Goal: Information Seeking & Learning: Learn about a topic

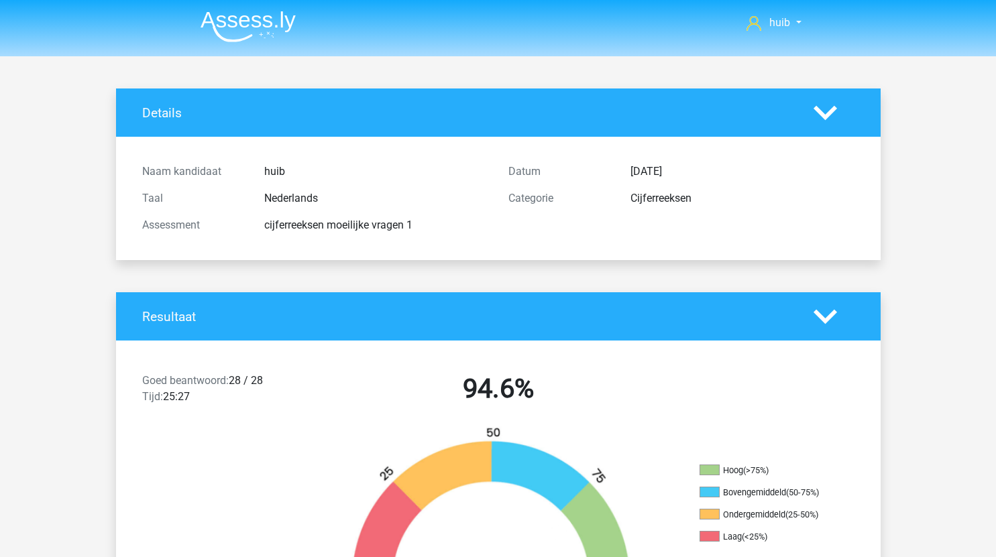
click at [253, 30] on img at bounding box center [247, 27] width 95 height 32
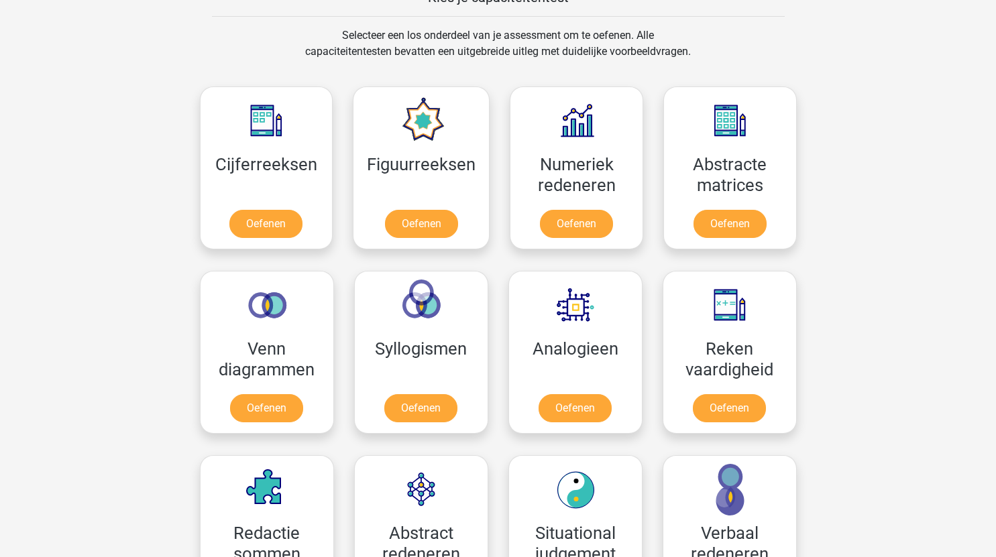
scroll to position [543, 0]
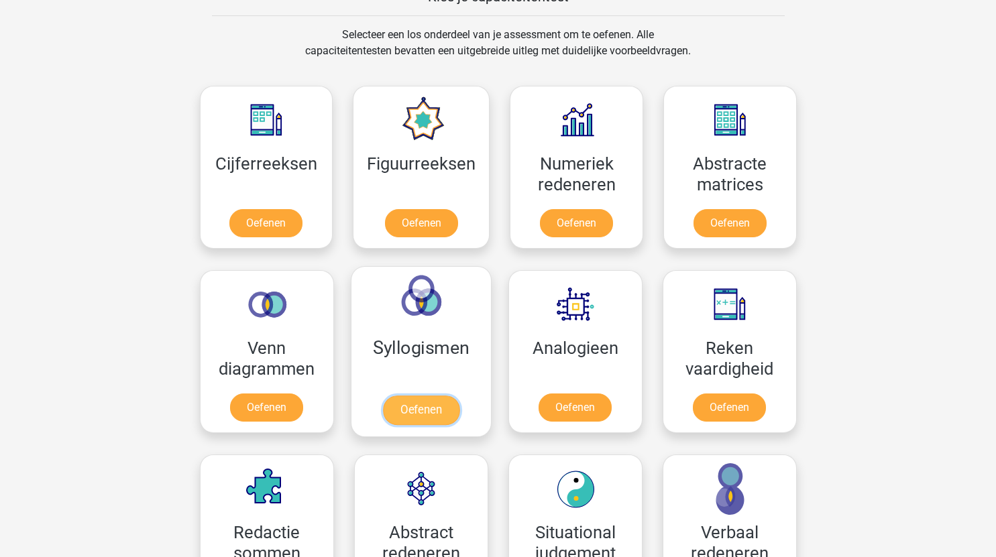
click at [434, 412] on link "Oefenen" at bounding box center [420, 411] width 76 height 30
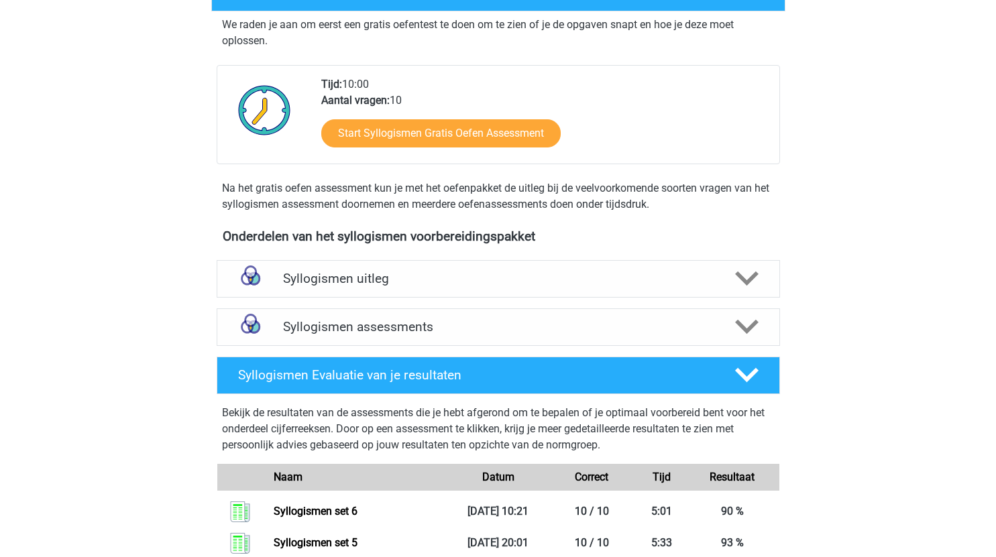
scroll to position [249, 0]
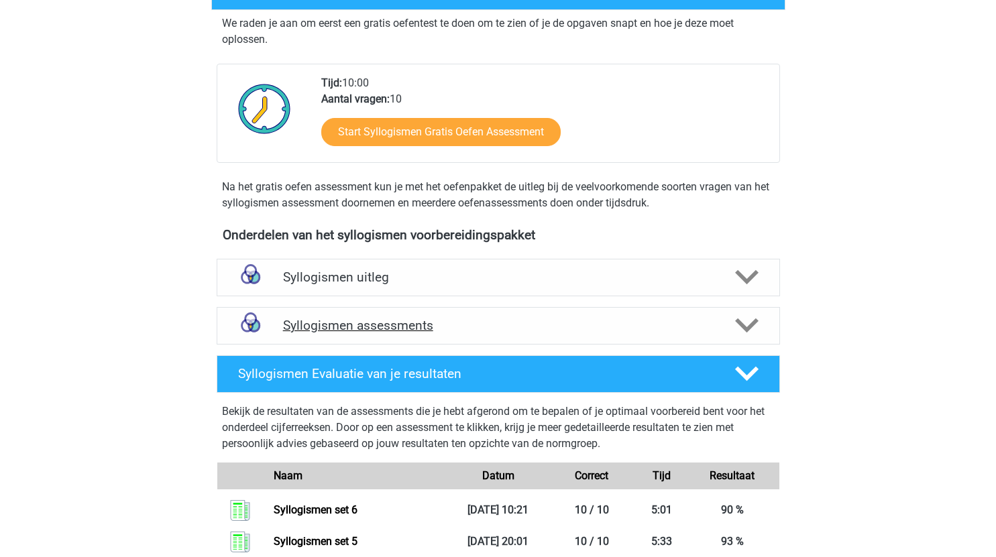
click at [504, 327] on h4 "Syllogismen assessments" at bounding box center [498, 325] width 430 height 15
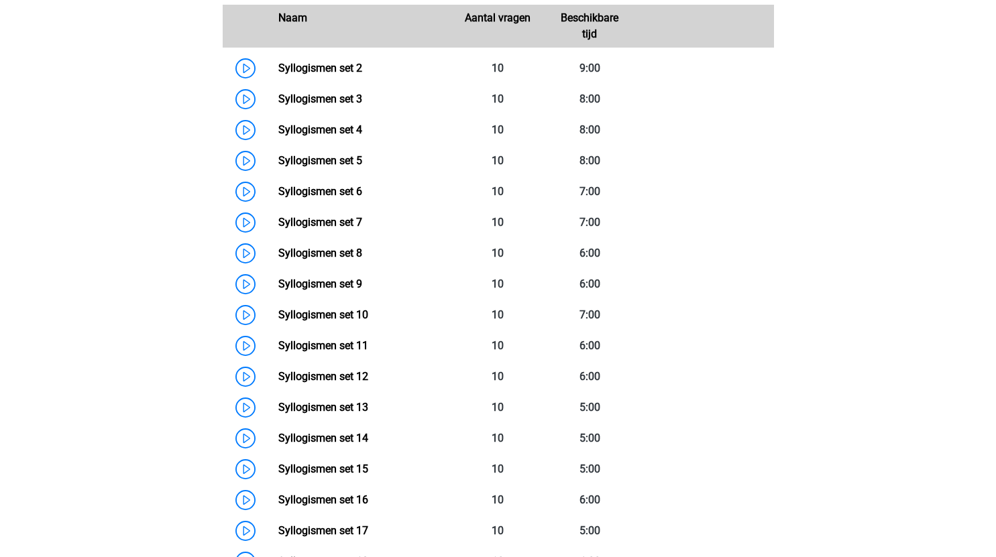
scroll to position [659, 0]
click at [278, 217] on link "Syllogismen set 7" at bounding box center [320, 221] width 84 height 13
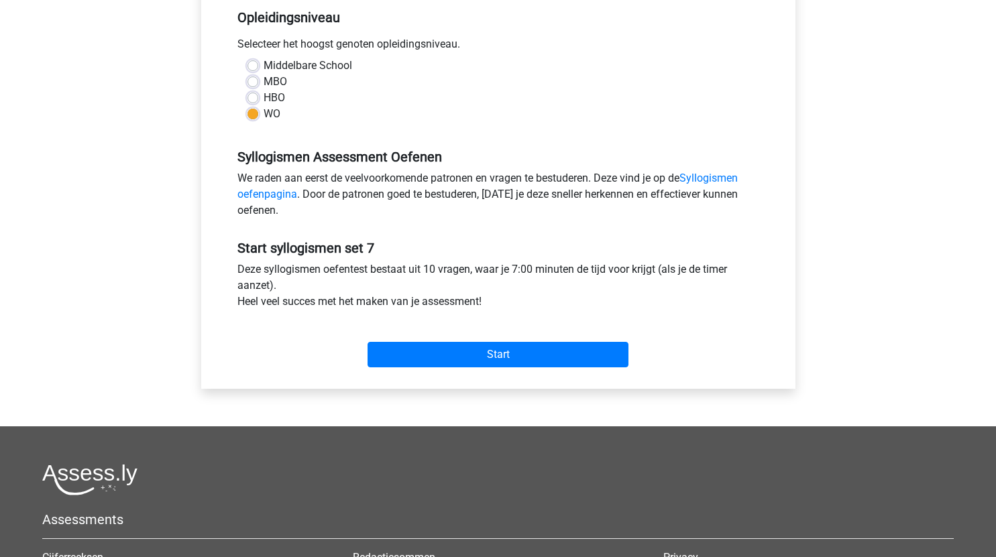
scroll to position [280, 0]
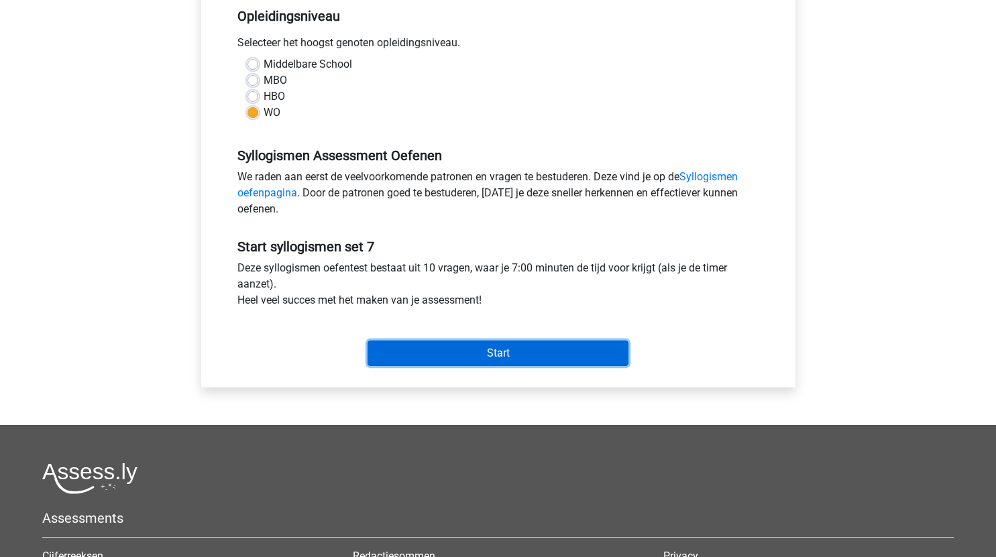
click at [453, 350] on input "Start" at bounding box center [497, 353] width 261 height 25
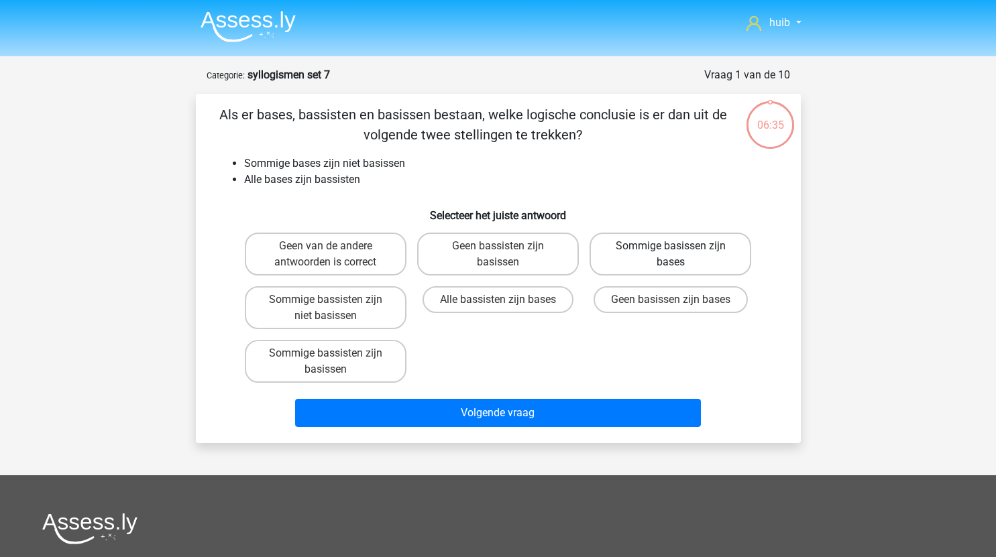
click at [715, 257] on label "Sommige basissen zijn bases" at bounding box center [670, 254] width 162 height 43
click at [679, 255] on input "Sommige basissen zijn bases" at bounding box center [674, 250] width 9 height 9
radio input "true"
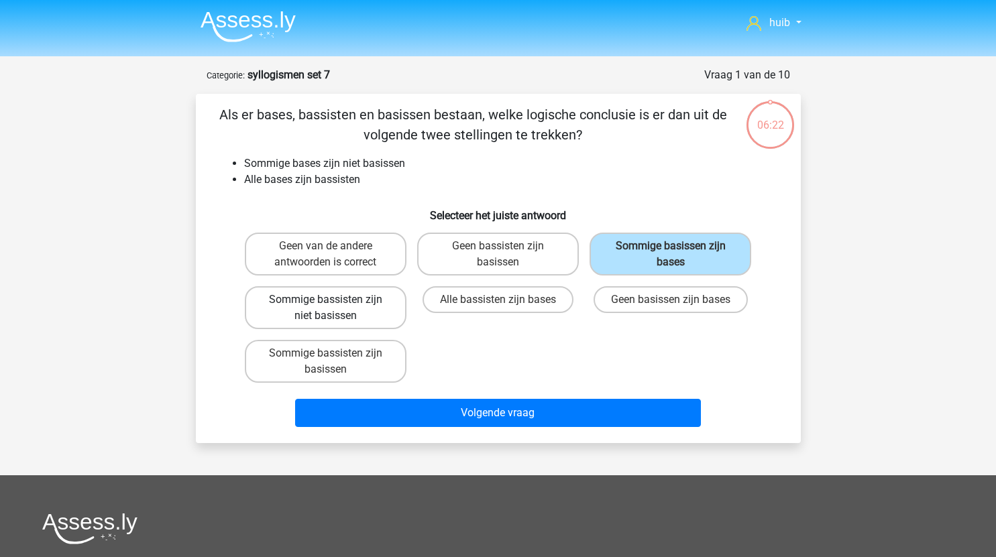
click at [367, 314] on label "Sommige bassisten zijn niet basissen" at bounding box center [326, 307] width 162 height 43
click at [334, 308] on input "Sommige bassisten zijn niet basissen" at bounding box center [329, 304] width 9 height 9
radio input "true"
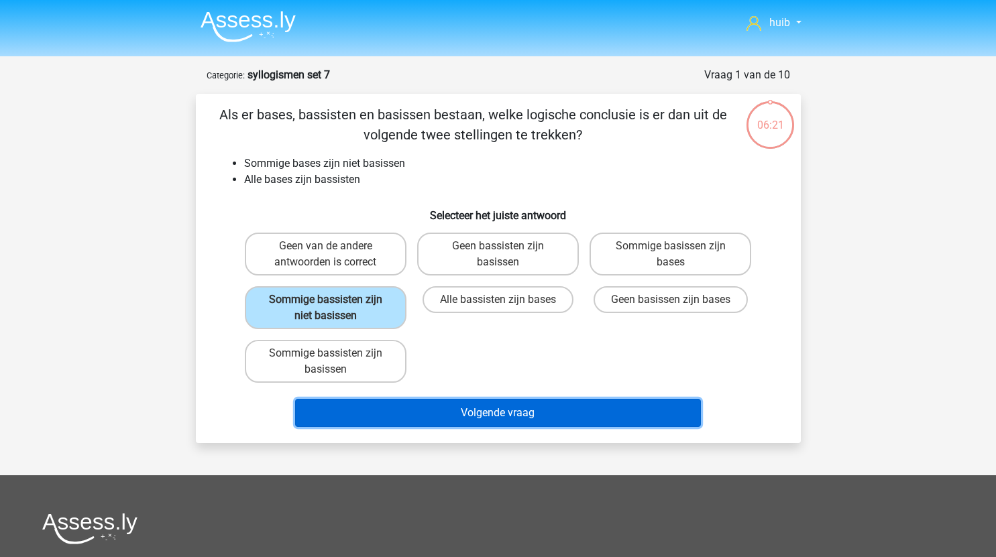
click at [472, 405] on button "Volgende vraag" at bounding box center [498, 413] width 406 height 28
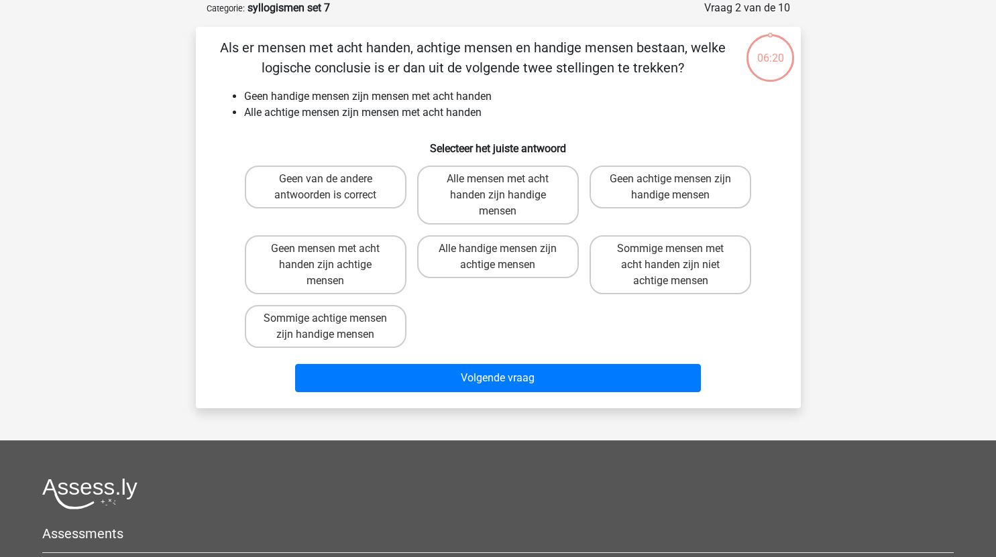
scroll to position [21, 0]
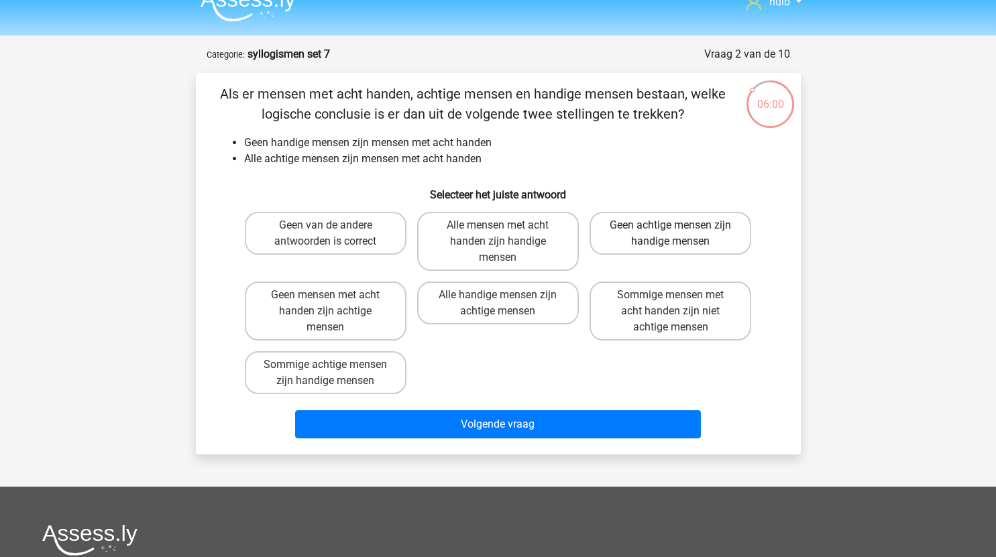
click at [705, 235] on label "Geen achtige mensen zijn handige mensen" at bounding box center [670, 233] width 162 height 43
click at [679, 234] on input "Geen achtige mensen zijn handige mensen" at bounding box center [674, 229] width 9 height 9
radio input "true"
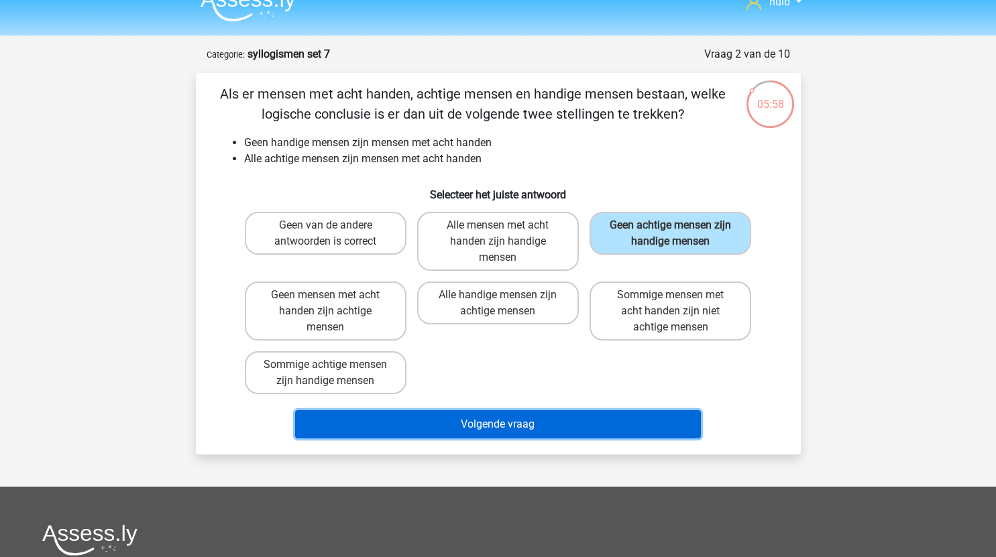
click at [498, 426] on button "Volgende vraag" at bounding box center [498, 424] width 406 height 28
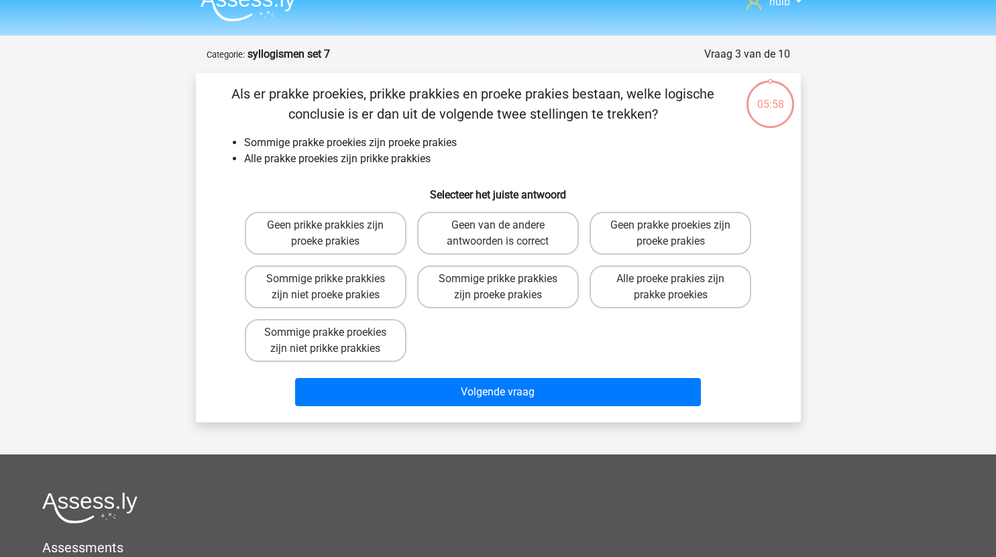
scroll to position [67, 0]
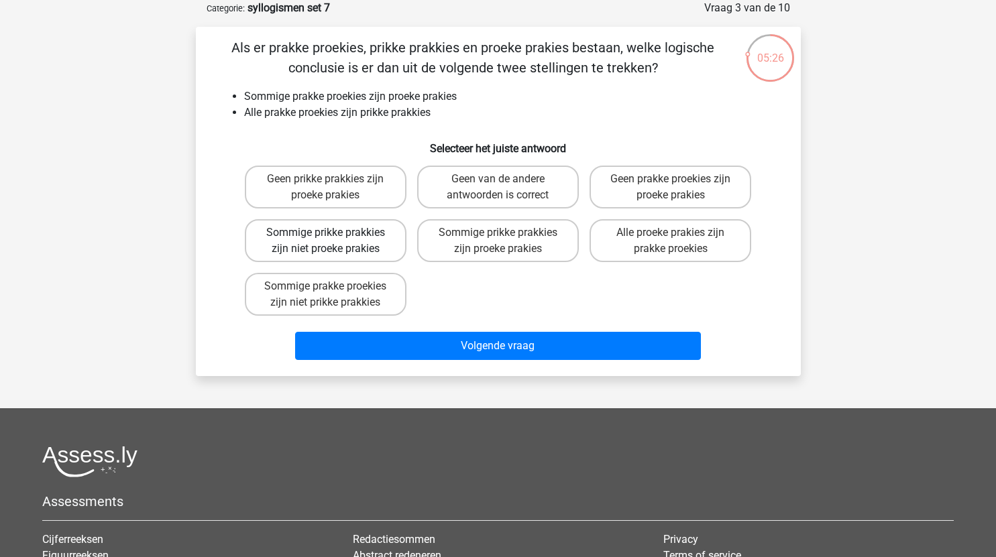
click at [359, 234] on label "Sommige prikke prakkies zijn niet proeke prakies" at bounding box center [326, 240] width 162 height 43
click at [334, 234] on input "Sommige prikke prakkies zijn niet proeke prakies" at bounding box center [329, 237] width 9 height 9
radio input "true"
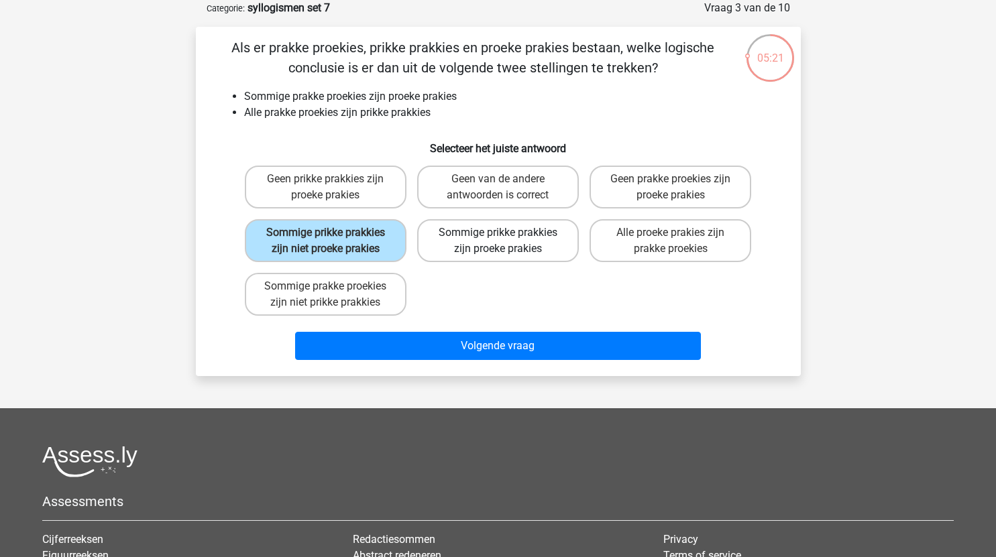
click at [537, 244] on label "Sommige prikke prakkies zijn proeke prakies" at bounding box center [498, 240] width 162 height 43
click at [506, 241] on input "Sommige prikke prakkies zijn proeke prakies" at bounding box center [501, 237] width 9 height 9
radio input "true"
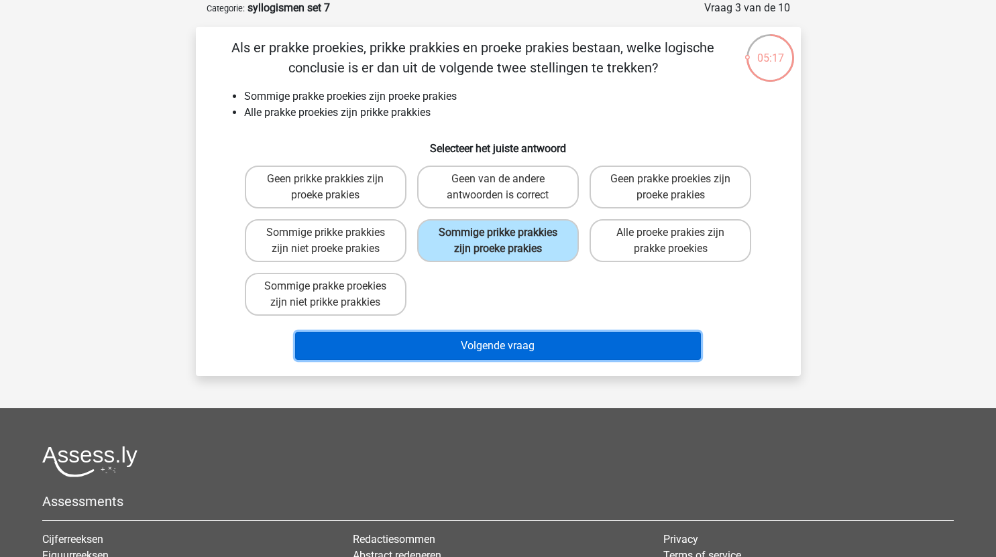
click at [542, 343] on button "Volgende vraag" at bounding box center [498, 346] width 406 height 28
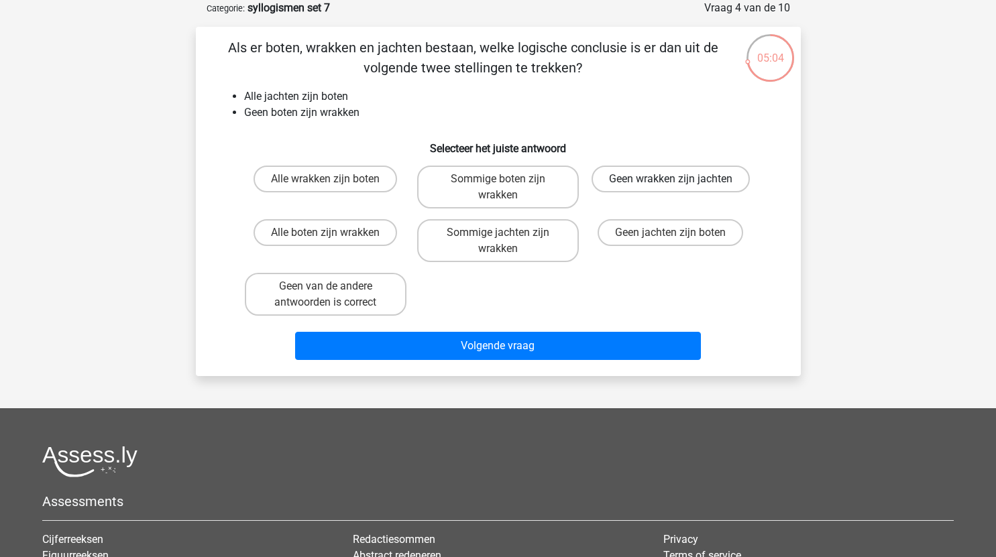
click at [682, 180] on label "Geen wrakken zijn jachten" at bounding box center [670, 179] width 158 height 27
click at [679, 180] on input "Geen wrakken zijn jachten" at bounding box center [674, 183] width 9 height 9
radio input "true"
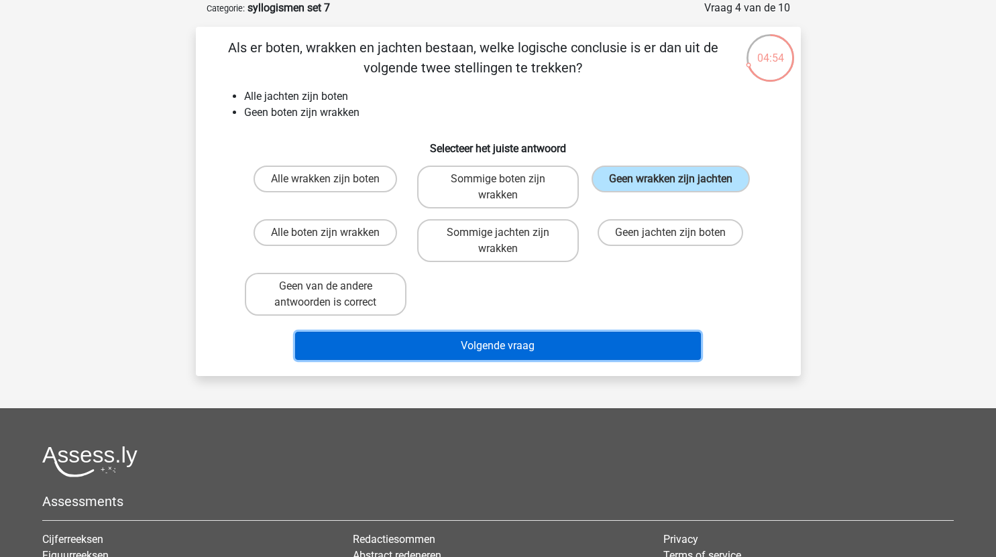
click at [514, 350] on button "Volgende vraag" at bounding box center [498, 346] width 406 height 28
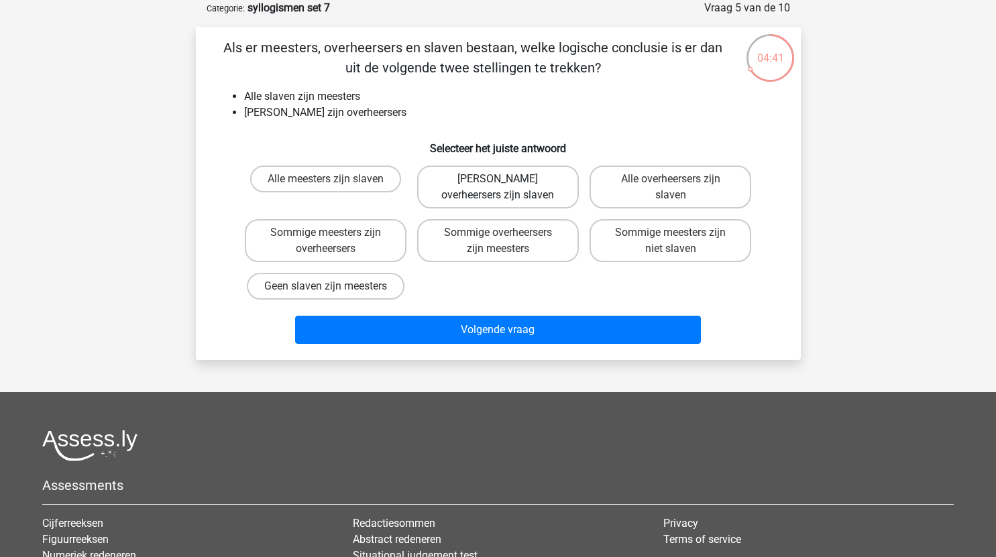
click at [529, 179] on label "Geen overheersers zijn slaven" at bounding box center [498, 187] width 162 height 43
click at [506, 179] on input "Geen overheersers zijn slaven" at bounding box center [501, 183] width 9 height 9
radio input "true"
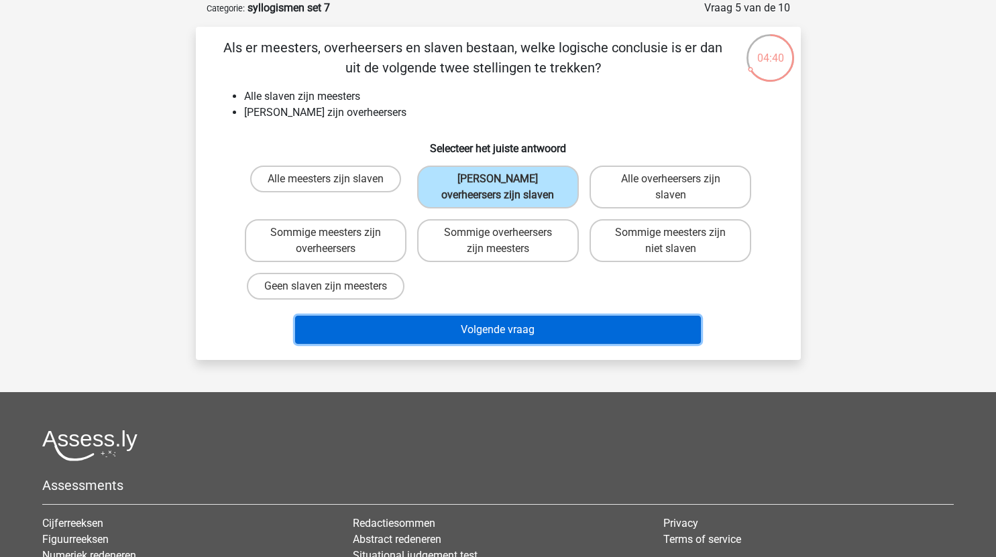
click at [491, 331] on button "Volgende vraag" at bounding box center [498, 330] width 406 height 28
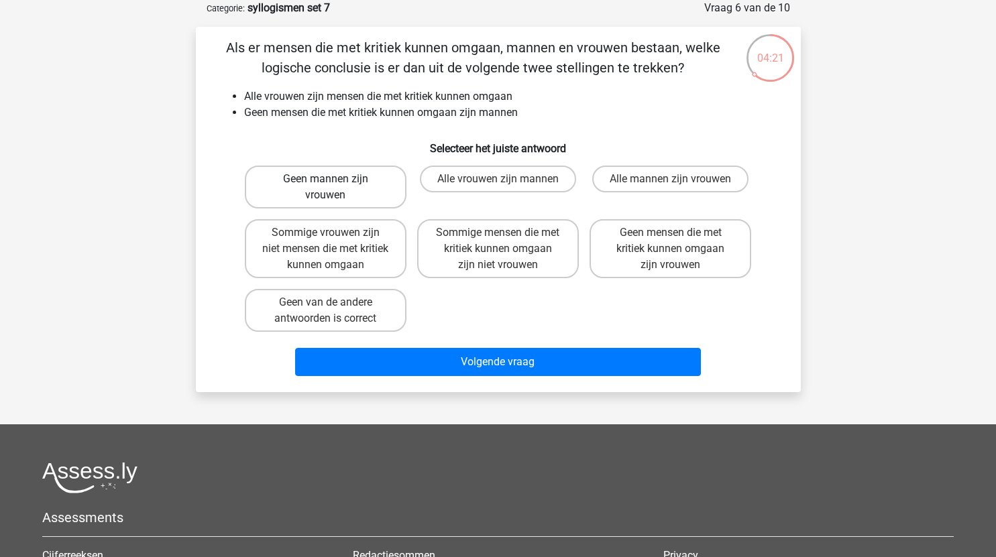
click at [358, 182] on label "Geen mannen zijn vrouwen" at bounding box center [326, 187] width 162 height 43
click at [334, 182] on input "Geen mannen zijn vrouwen" at bounding box center [329, 183] width 9 height 9
radio input "true"
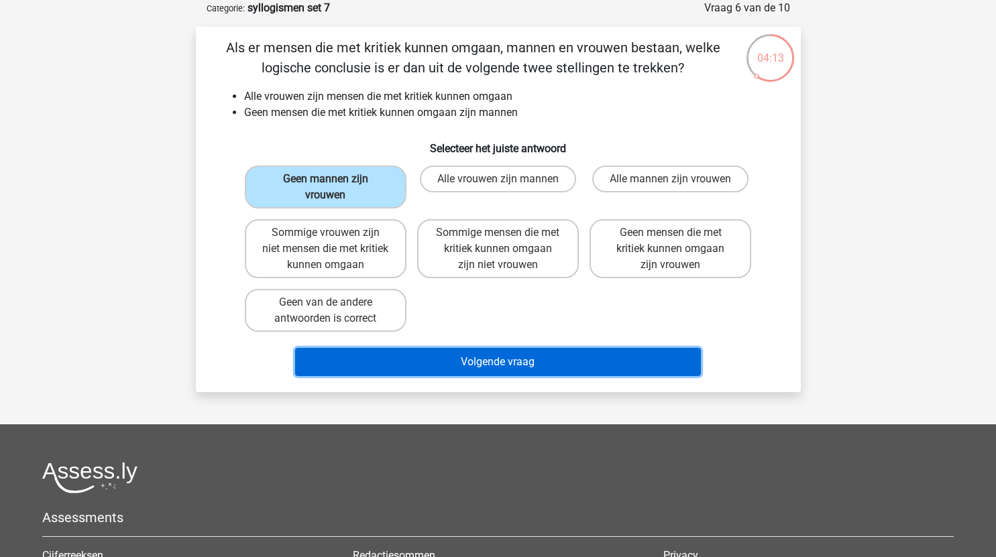
click at [478, 366] on button "Volgende vraag" at bounding box center [498, 362] width 406 height 28
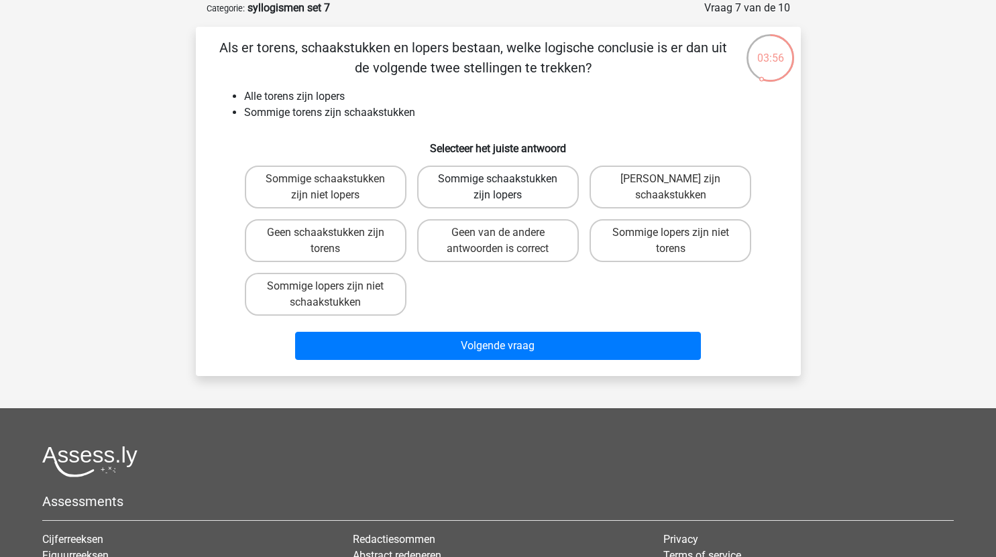
click at [520, 188] on label "Sommige schaakstukken zijn lopers" at bounding box center [498, 187] width 162 height 43
click at [506, 188] on input "Sommige schaakstukken zijn lopers" at bounding box center [501, 183] width 9 height 9
radio input "true"
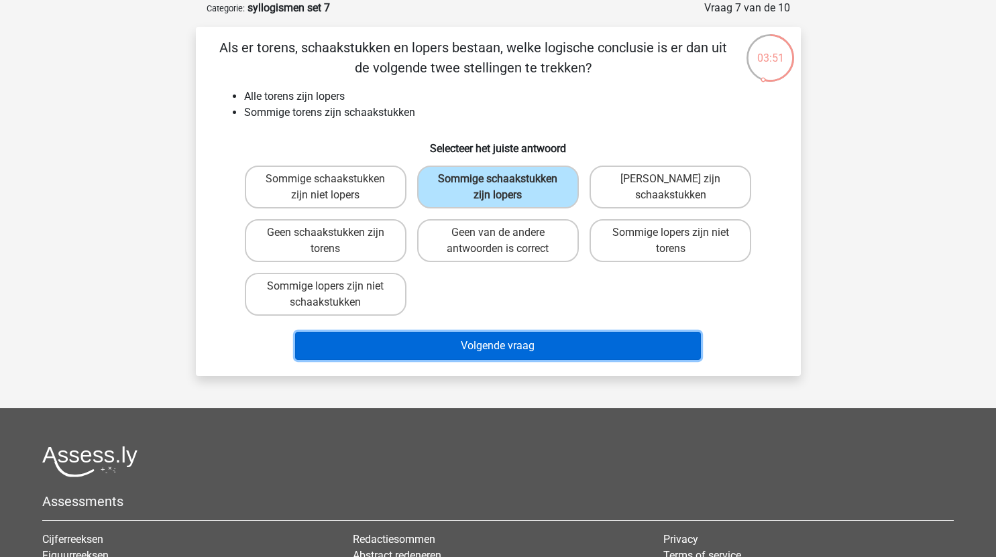
click at [541, 347] on button "Volgende vraag" at bounding box center [498, 346] width 406 height 28
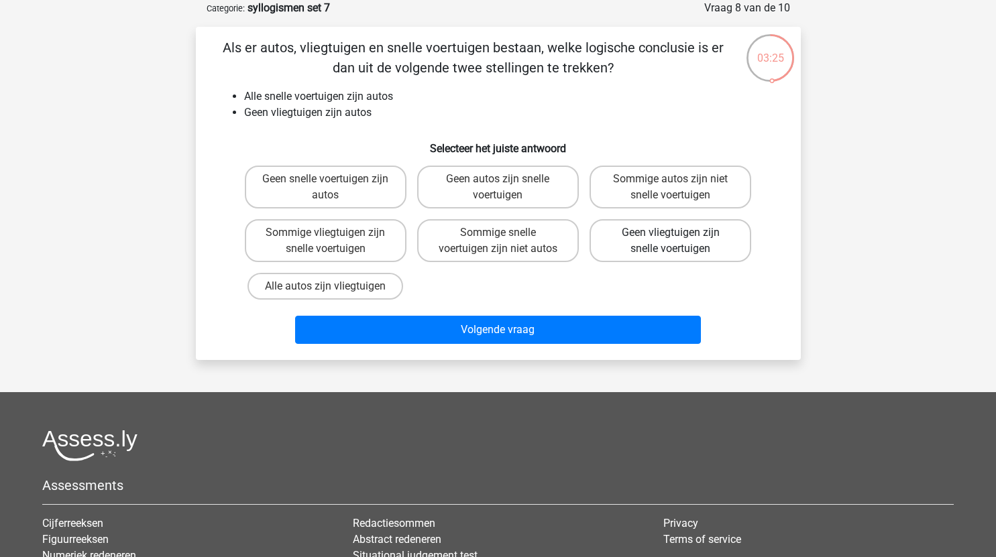
click at [705, 241] on label "Geen vliegtuigen zijn snelle voertuigen" at bounding box center [670, 240] width 162 height 43
click at [679, 241] on input "Geen vliegtuigen zijn snelle voertuigen" at bounding box center [674, 237] width 9 height 9
radio input "true"
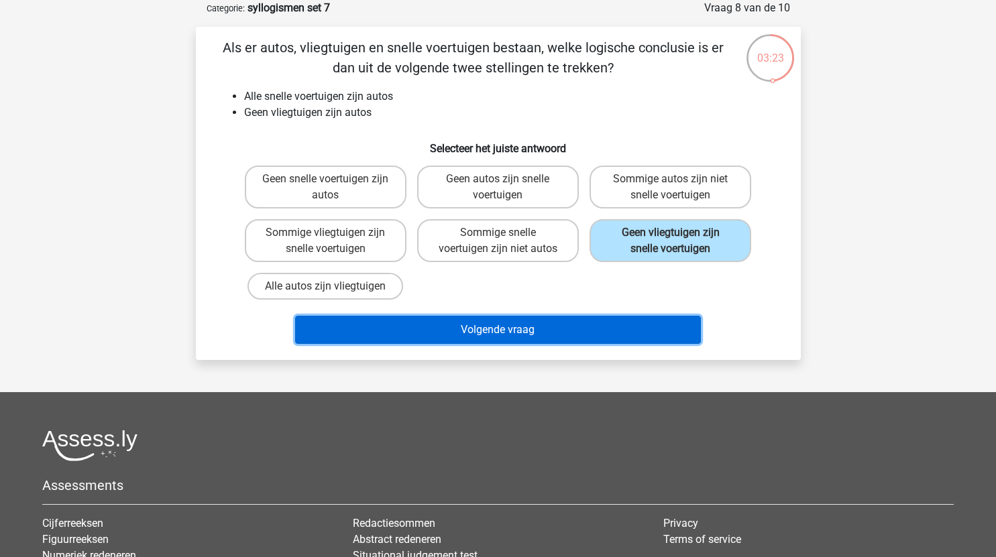
click at [481, 327] on button "Volgende vraag" at bounding box center [498, 330] width 406 height 28
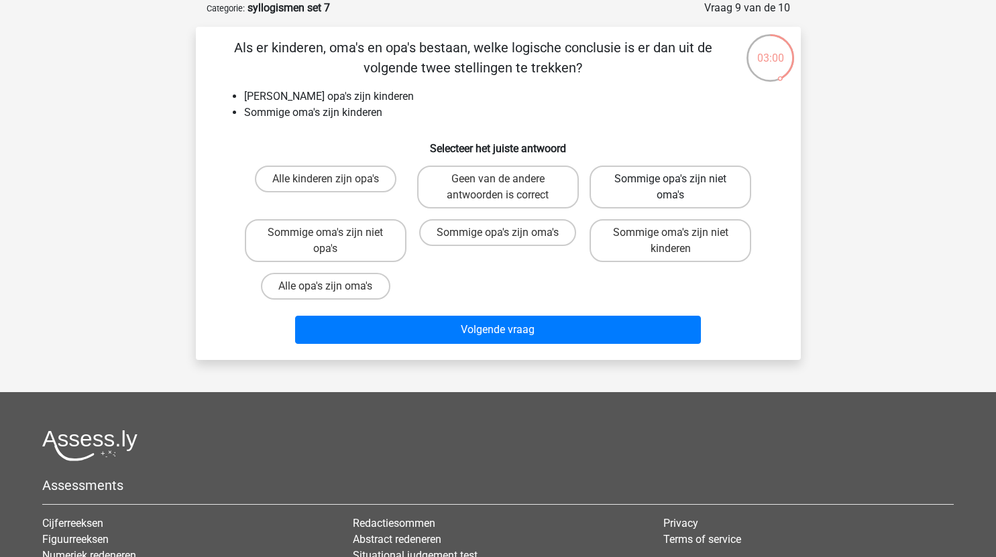
click at [691, 188] on label "Sommige opa's zijn niet oma's" at bounding box center [670, 187] width 162 height 43
click at [679, 188] on input "Sommige opa's zijn niet oma's" at bounding box center [674, 183] width 9 height 9
radio input "true"
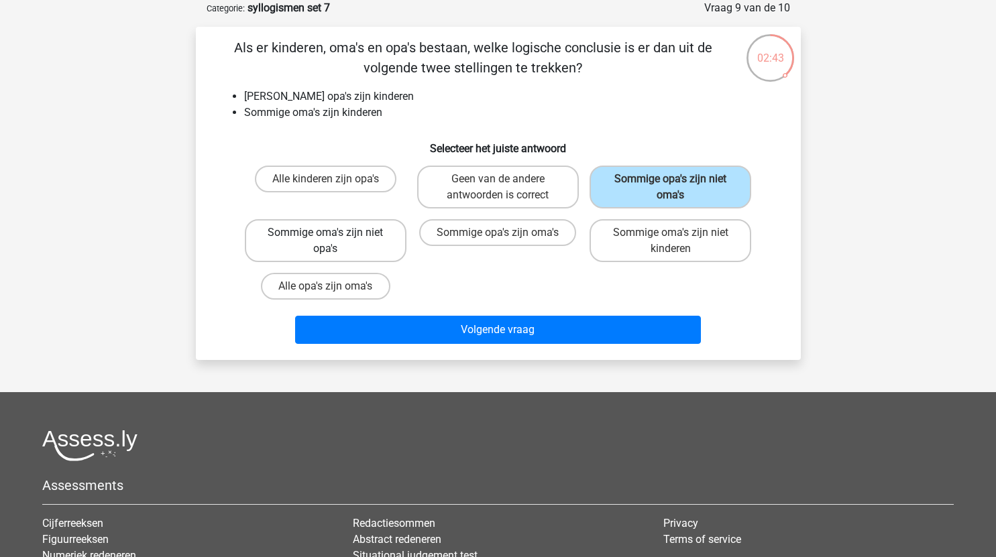
click at [367, 243] on label "Sommige oma's zijn niet opa's" at bounding box center [326, 240] width 162 height 43
click at [334, 241] on input "Sommige oma's zijn niet opa's" at bounding box center [329, 237] width 9 height 9
radio input "true"
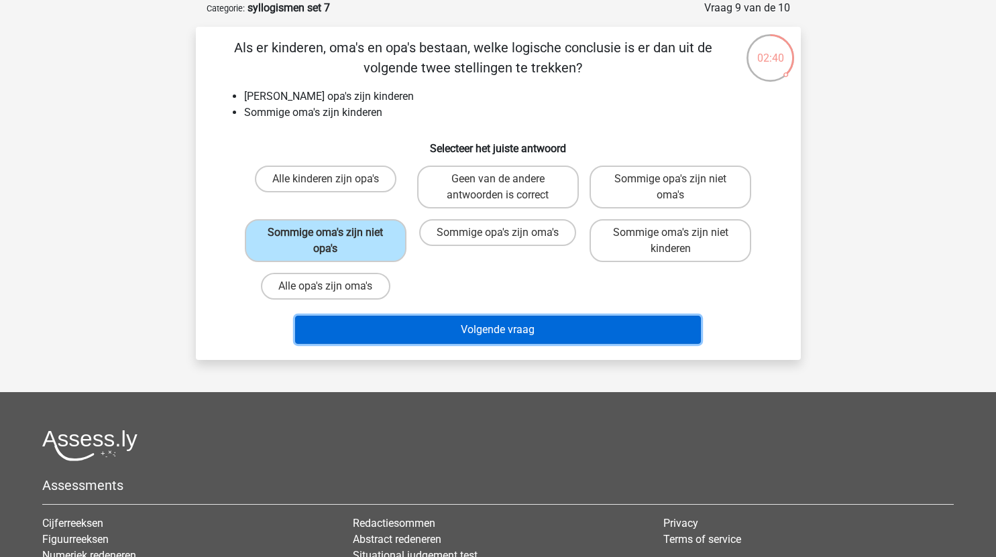
click at [480, 333] on button "Volgende vraag" at bounding box center [498, 330] width 406 height 28
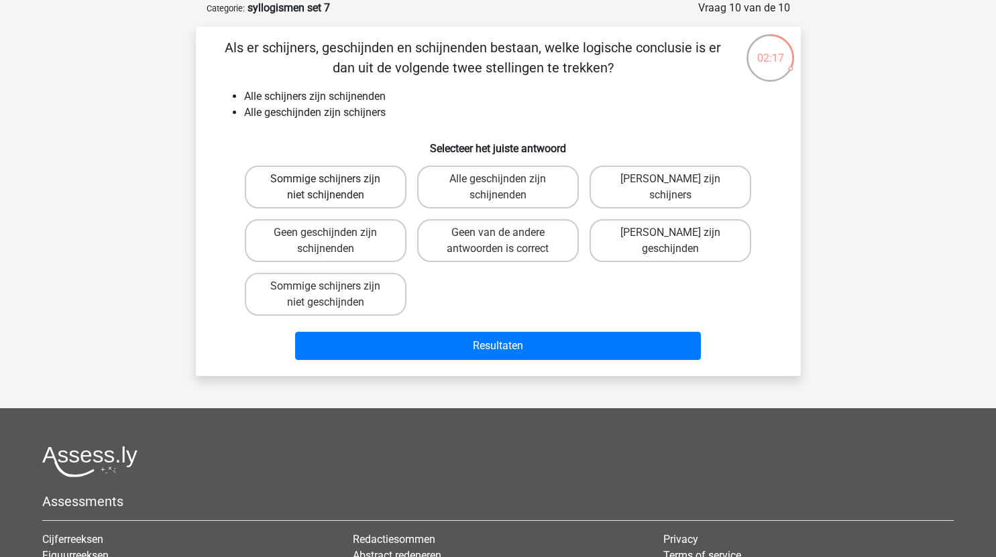
click at [367, 195] on label "Sommige schijners zijn niet schijnenden" at bounding box center [326, 187] width 162 height 43
click at [334, 188] on input "Sommige schijners zijn niet schijnenden" at bounding box center [329, 183] width 9 height 9
radio input "true"
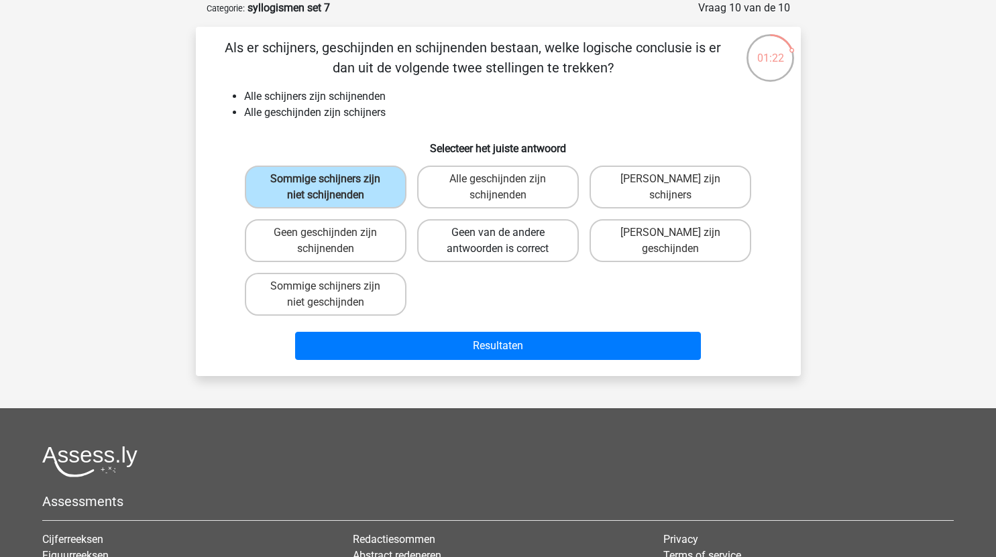
click at [495, 237] on label "Geen van de andere antwoorden is correct" at bounding box center [498, 240] width 162 height 43
click at [497, 237] on input "Geen van de andere antwoorden is correct" at bounding box center [501, 237] width 9 height 9
radio input "true"
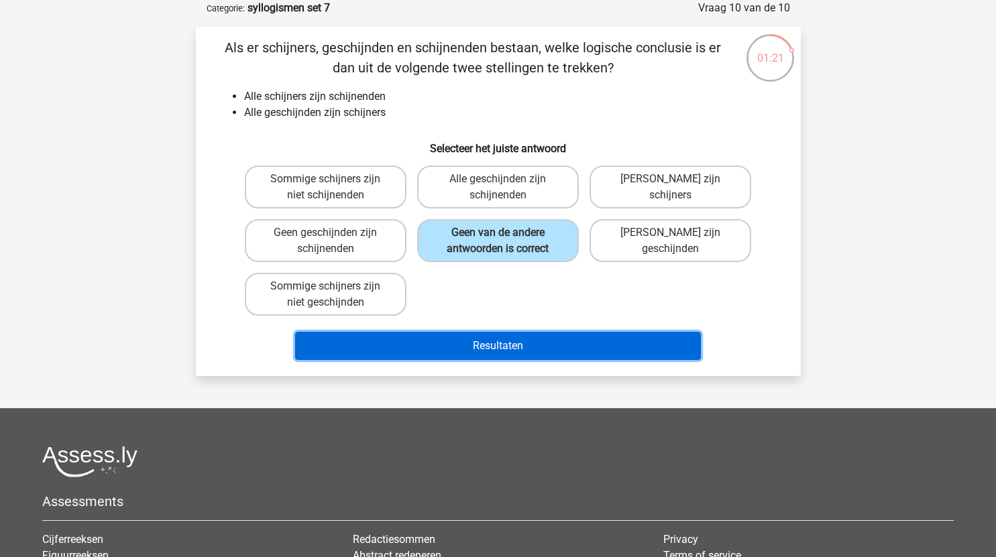
click at [486, 345] on button "Resultaten" at bounding box center [498, 346] width 406 height 28
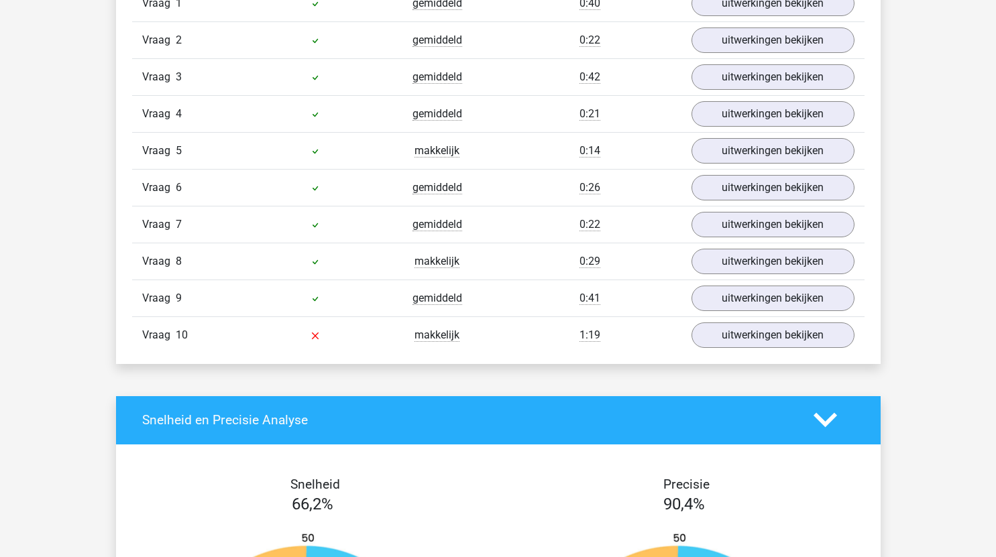
scroll to position [951, 0]
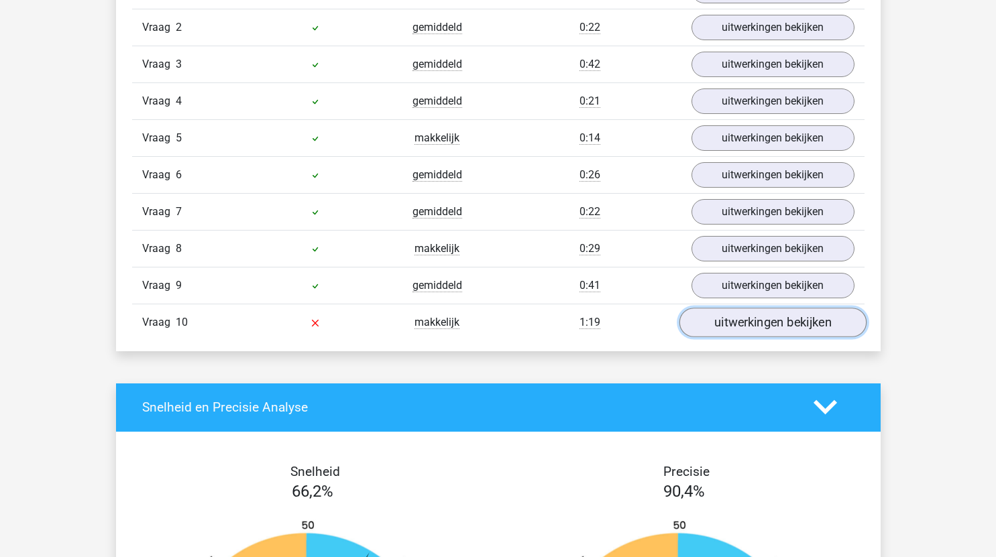
click at [758, 317] on link "uitwerkingen bekijken" at bounding box center [772, 323] width 187 height 30
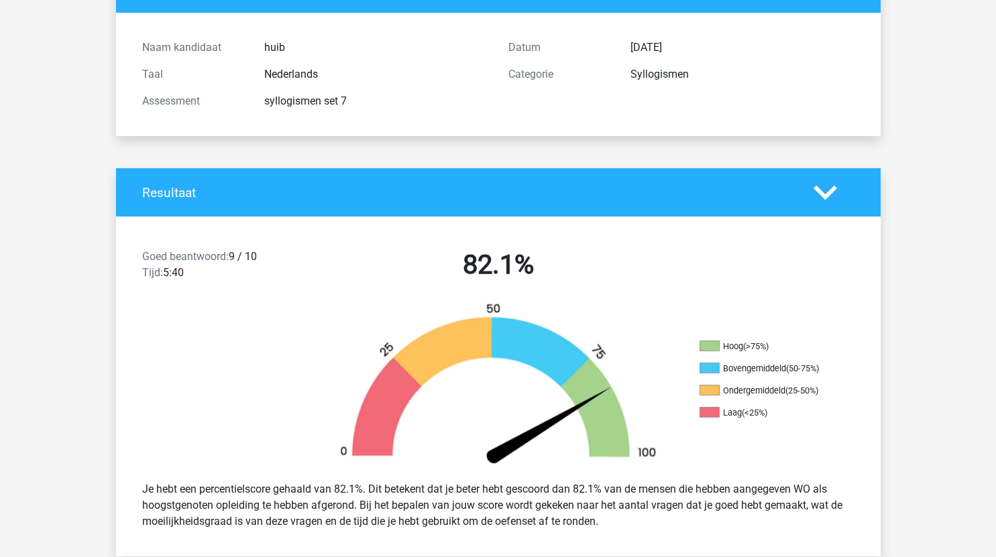
scroll to position [0, 0]
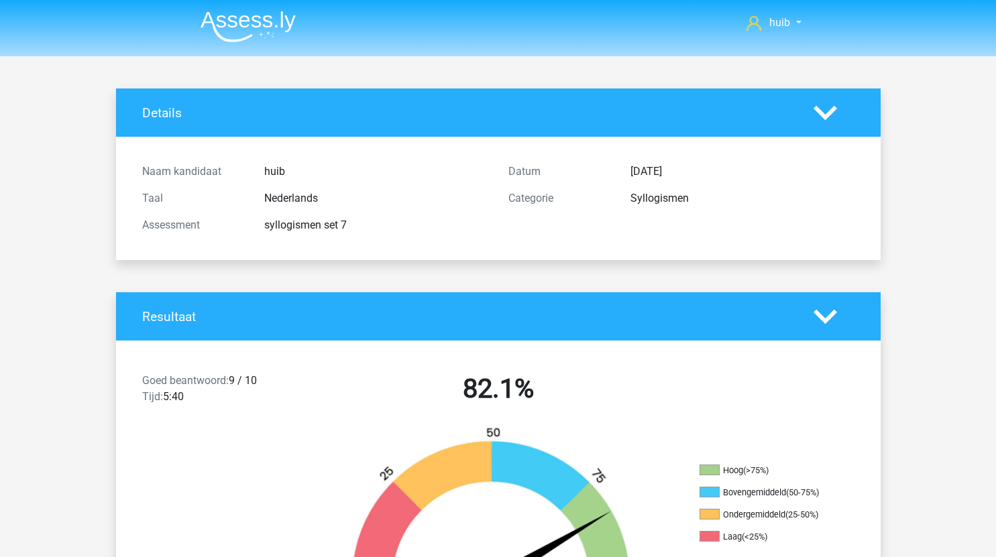
click at [229, 25] on img at bounding box center [247, 27] width 95 height 32
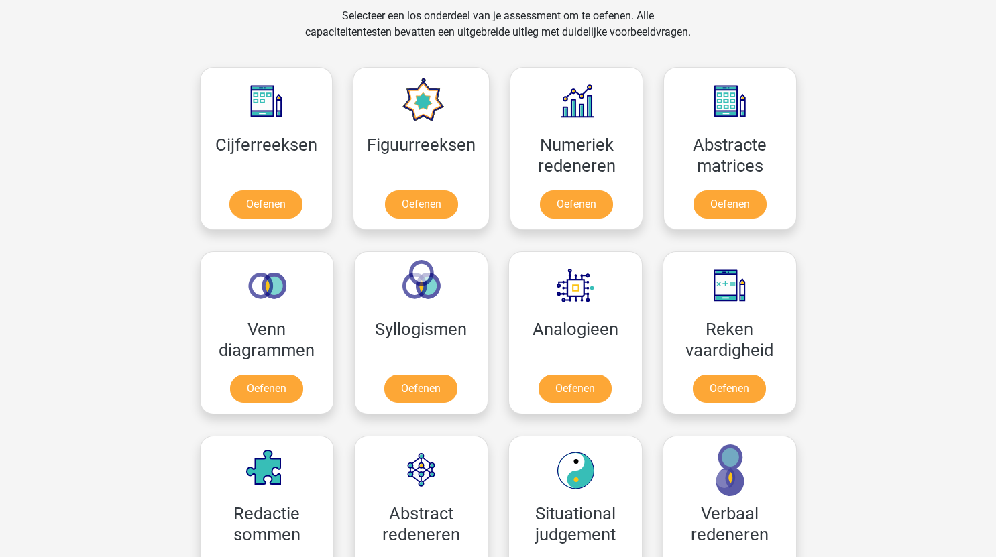
scroll to position [534, 0]
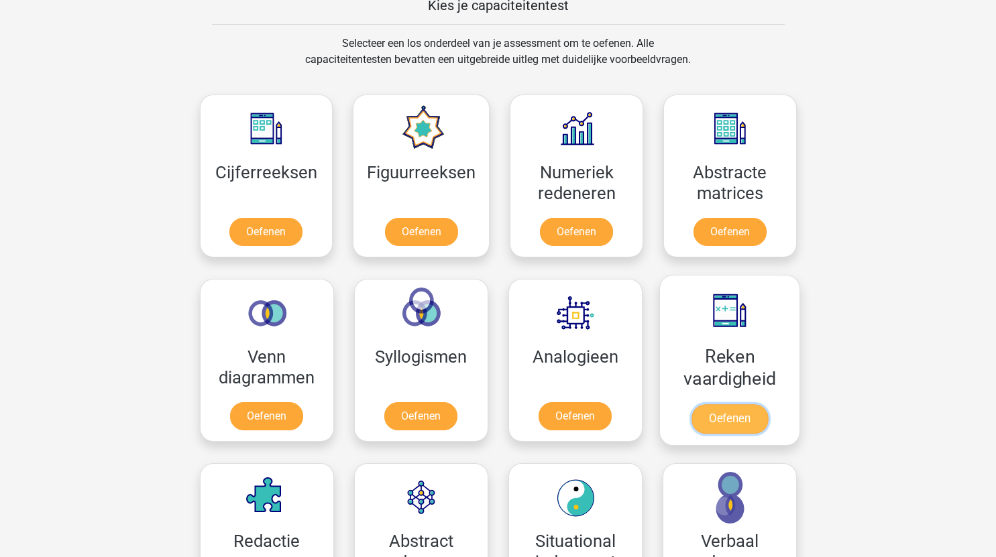
click at [745, 419] on link "Oefenen" at bounding box center [729, 419] width 76 height 30
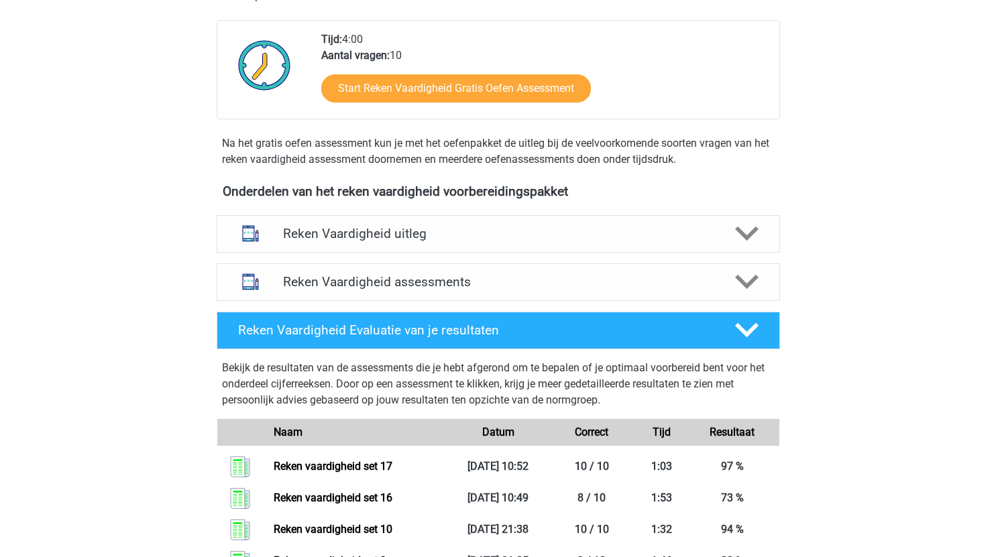
scroll to position [309, 0]
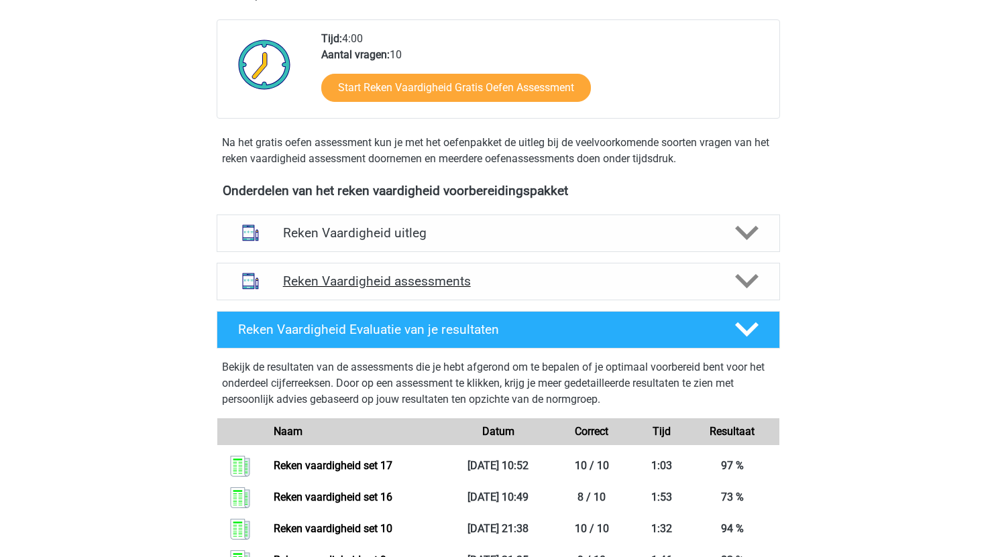
click at [559, 298] on div "Reken Vaardigheid assessments" at bounding box center [498, 282] width 563 height 38
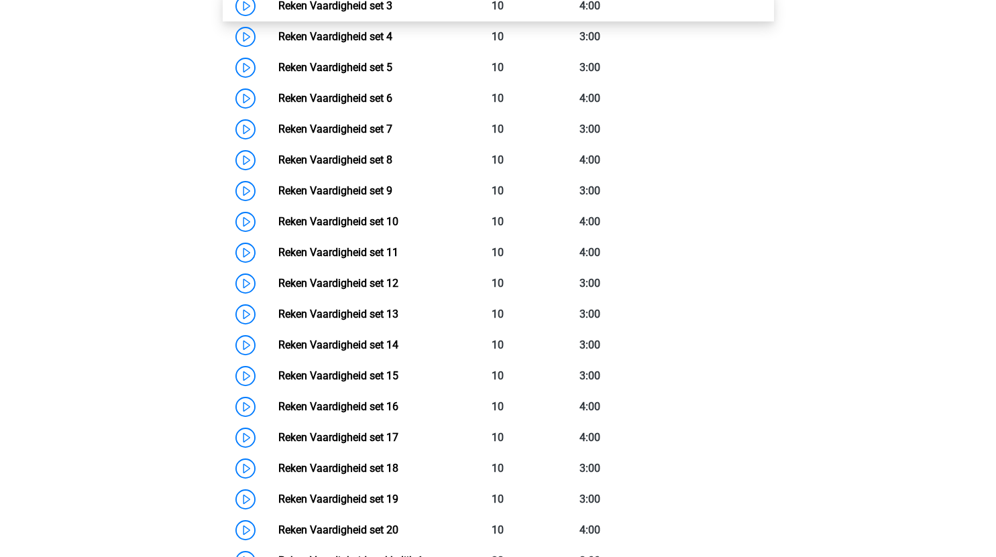
scroll to position [774, 0]
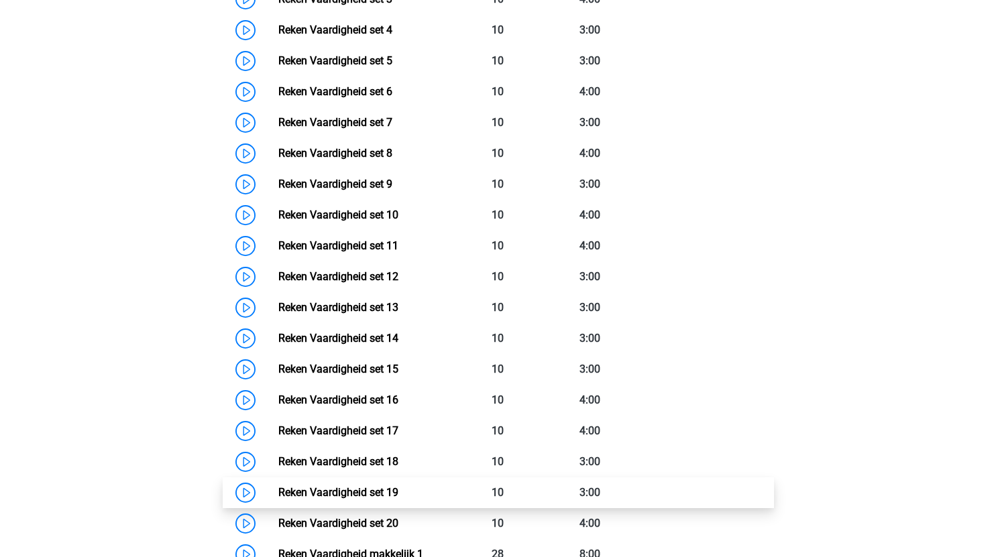
click at [278, 488] on link "Reken Vaardigheid set 19" at bounding box center [338, 492] width 120 height 13
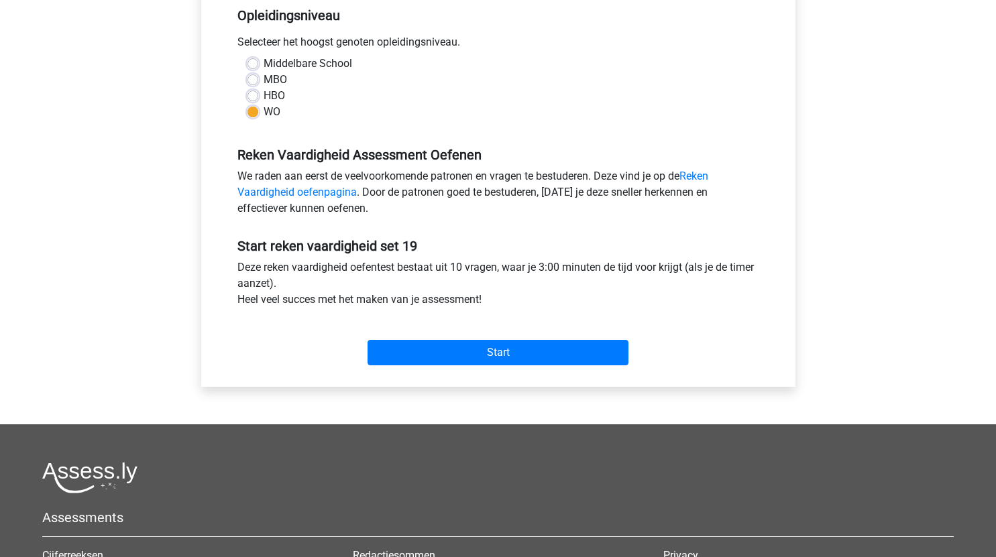
scroll to position [282, 0]
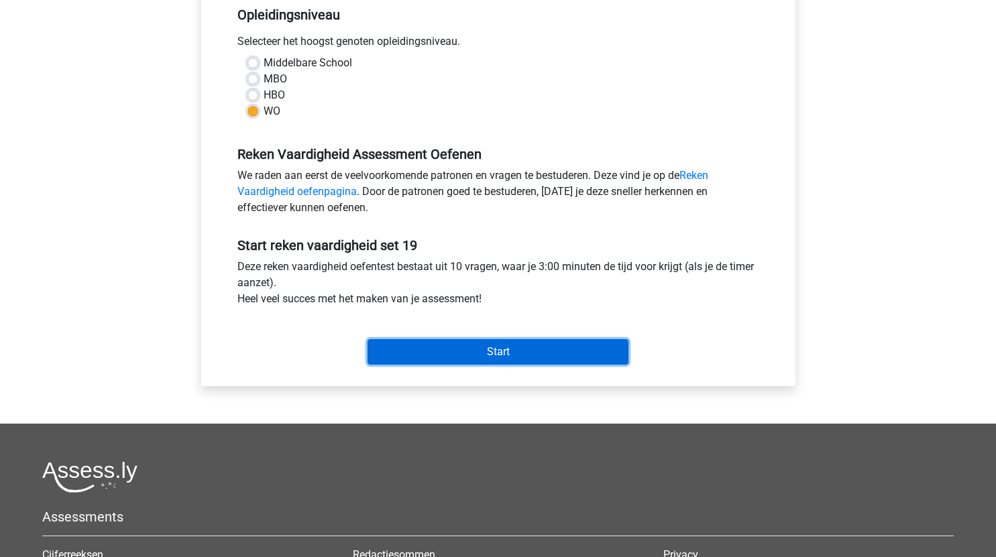
click at [530, 356] on input "Start" at bounding box center [497, 351] width 261 height 25
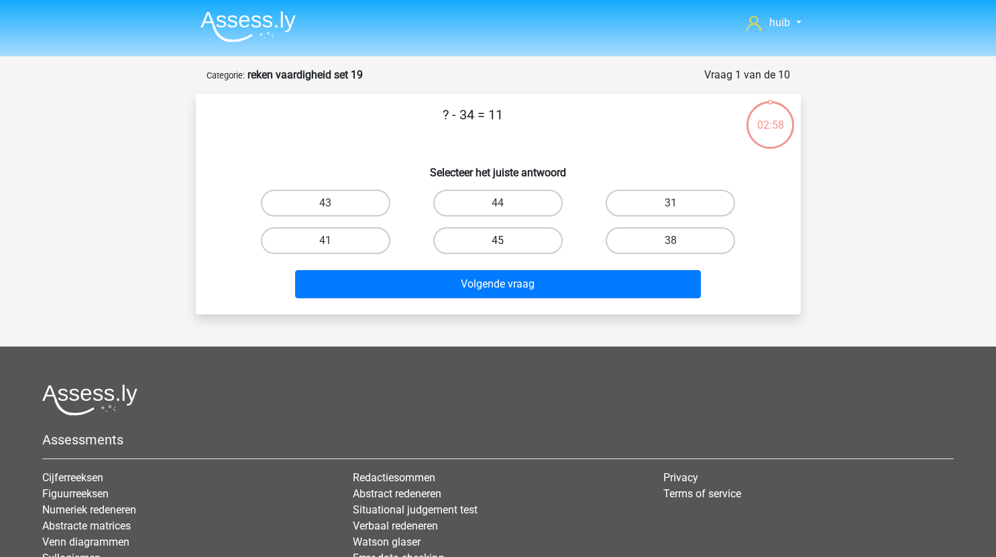
click at [526, 241] on label "45" at bounding box center [497, 240] width 129 height 27
click at [506, 241] on input "45" at bounding box center [501, 245] width 9 height 9
radio input "true"
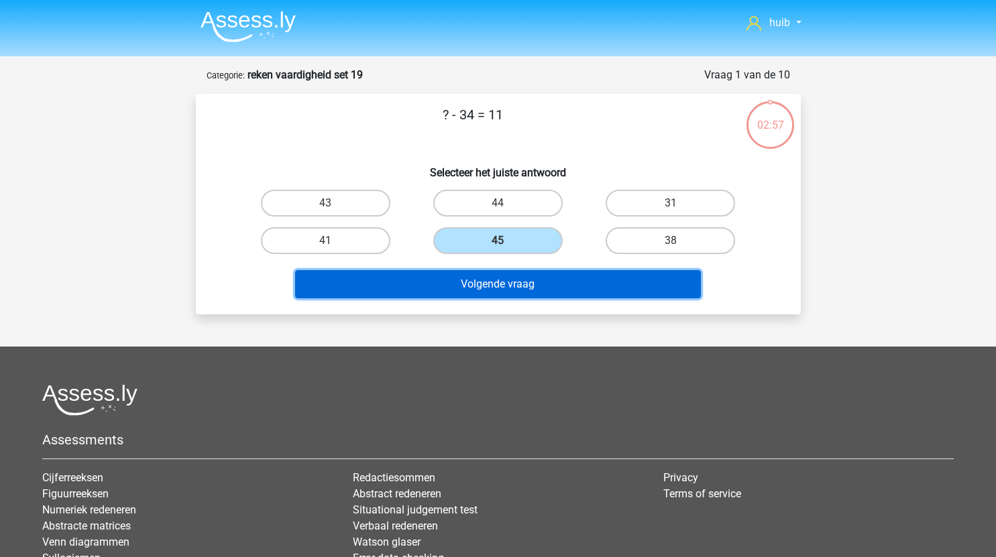
click at [532, 290] on button "Volgende vraag" at bounding box center [498, 284] width 406 height 28
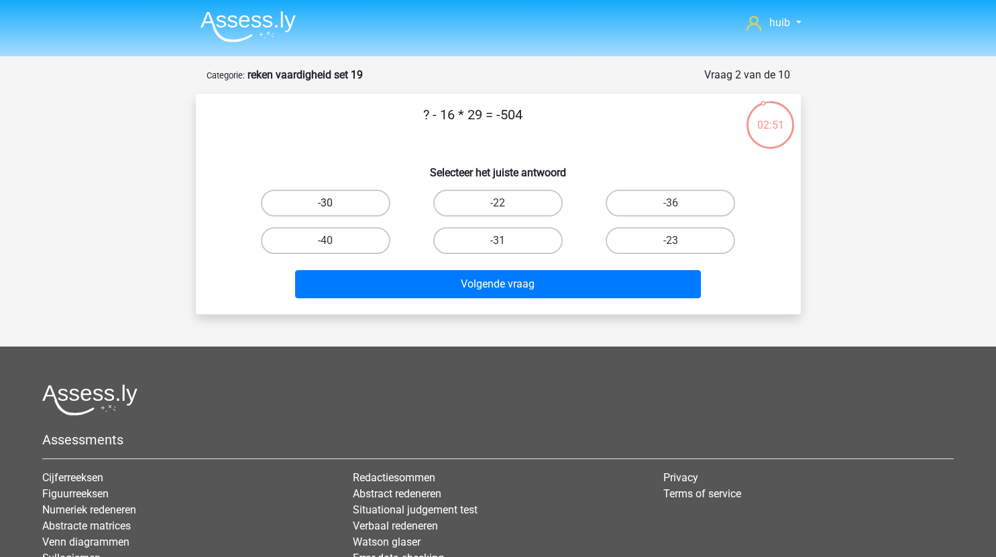
click at [364, 204] on label "-30" at bounding box center [325, 203] width 129 height 27
click at [334, 204] on input "-30" at bounding box center [329, 207] width 9 height 9
radio input "true"
click at [344, 237] on label "-40" at bounding box center [325, 240] width 129 height 27
click at [334, 241] on input "-40" at bounding box center [329, 245] width 9 height 9
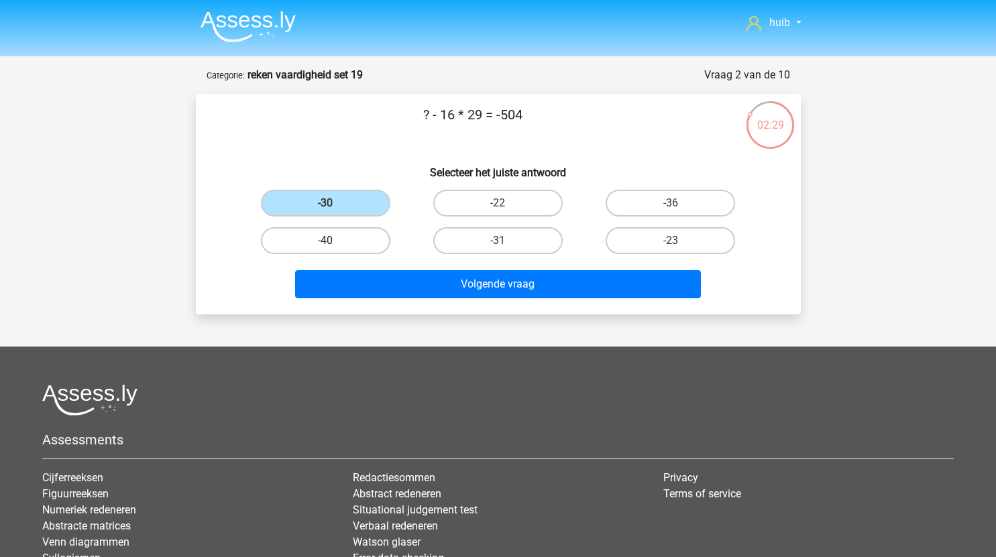
radio input "true"
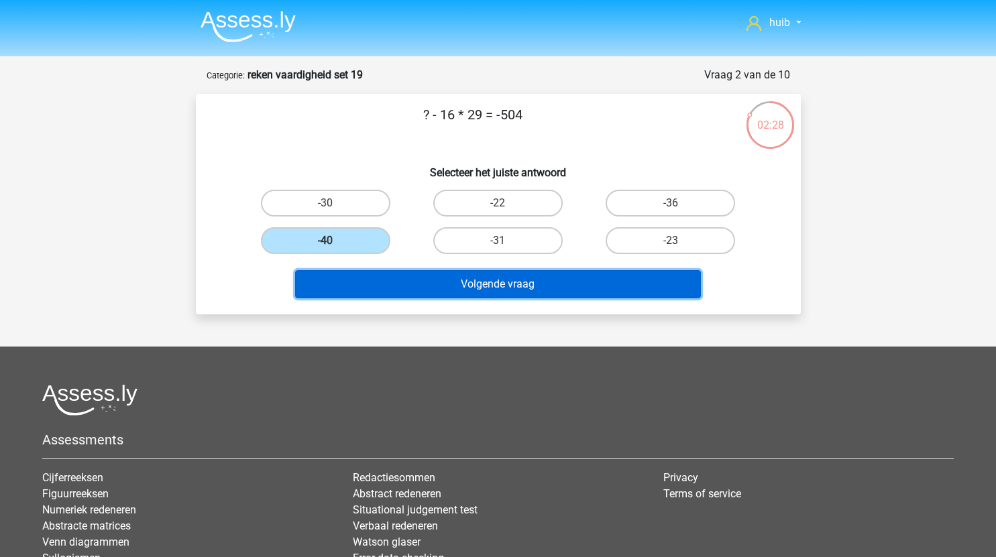
click at [432, 287] on button "Volgende vraag" at bounding box center [498, 284] width 406 height 28
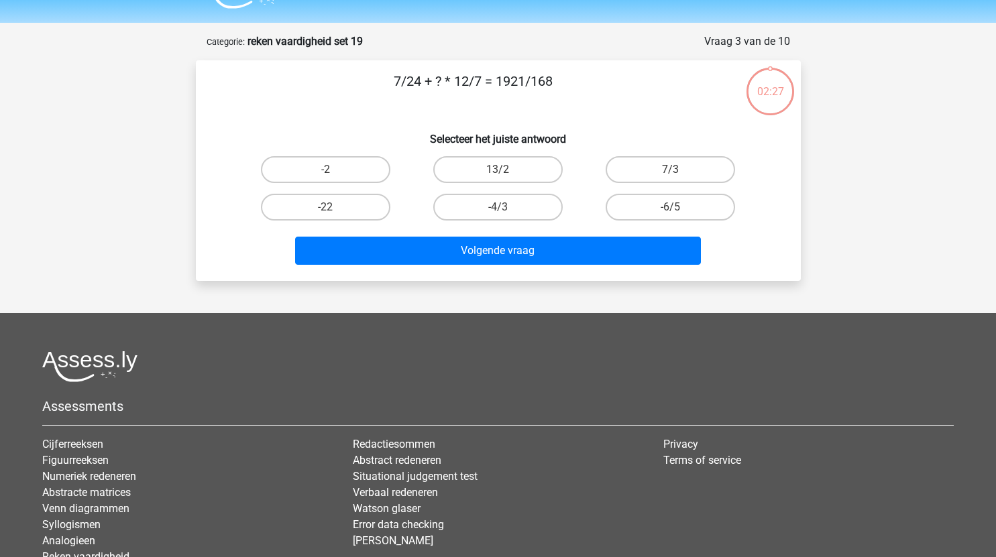
scroll to position [33, 0]
click at [506, 178] on label "13/2" at bounding box center [497, 170] width 129 height 27
click at [506, 178] on input "13/2" at bounding box center [501, 174] width 9 height 9
radio input "true"
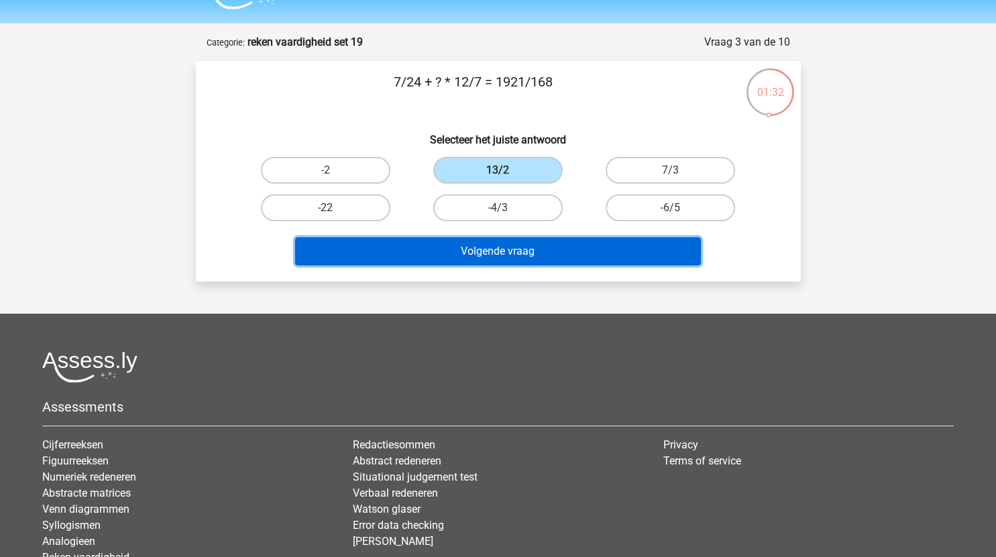
click at [532, 253] on button "Volgende vraag" at bounding box center [498, 251] width 406 height 28
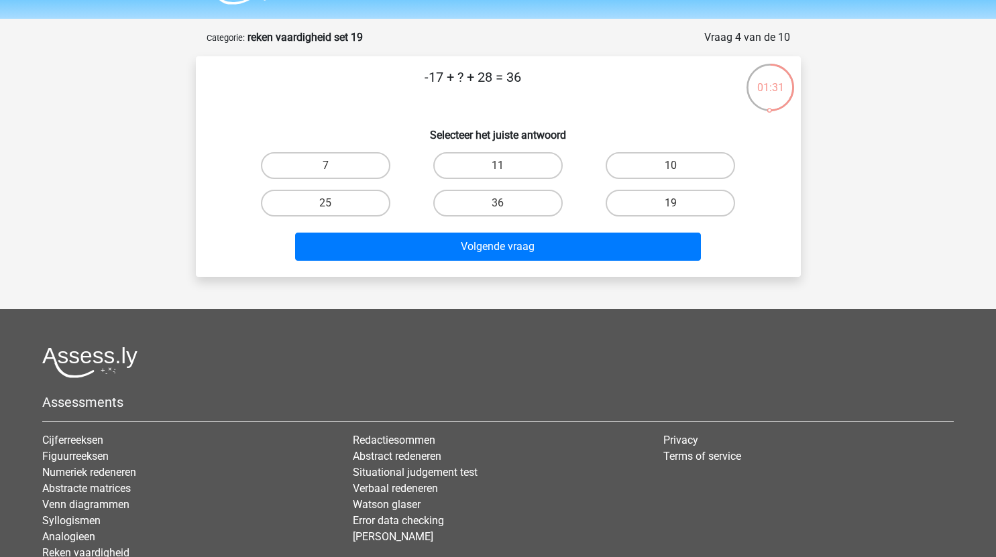
scroll to position [27, 0]
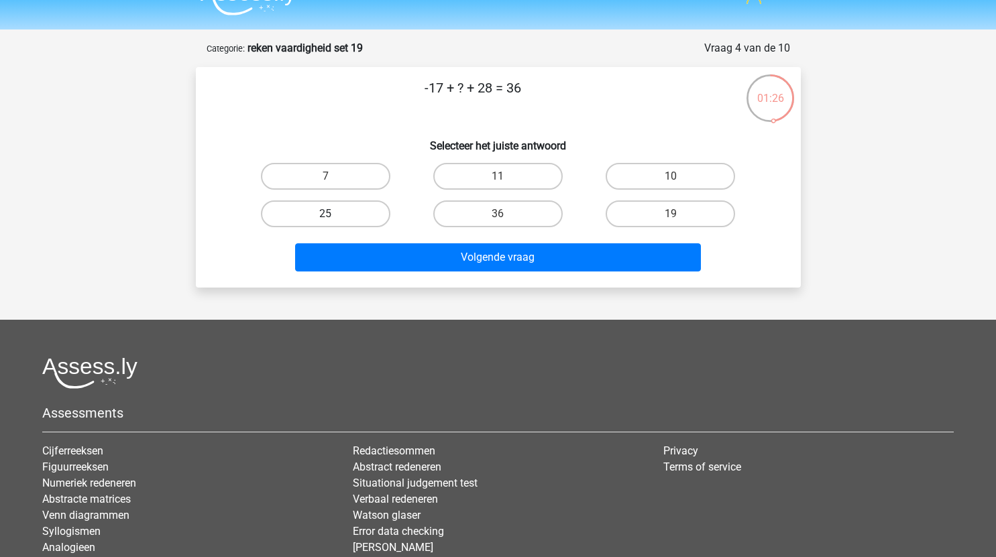
click at [358, 210] on label "25" at bounding box center [325, 213] width 129 height 27
click at [334, 214] on input "25" at bounding box center [329, 218] width 9 height 9
radio input "true"
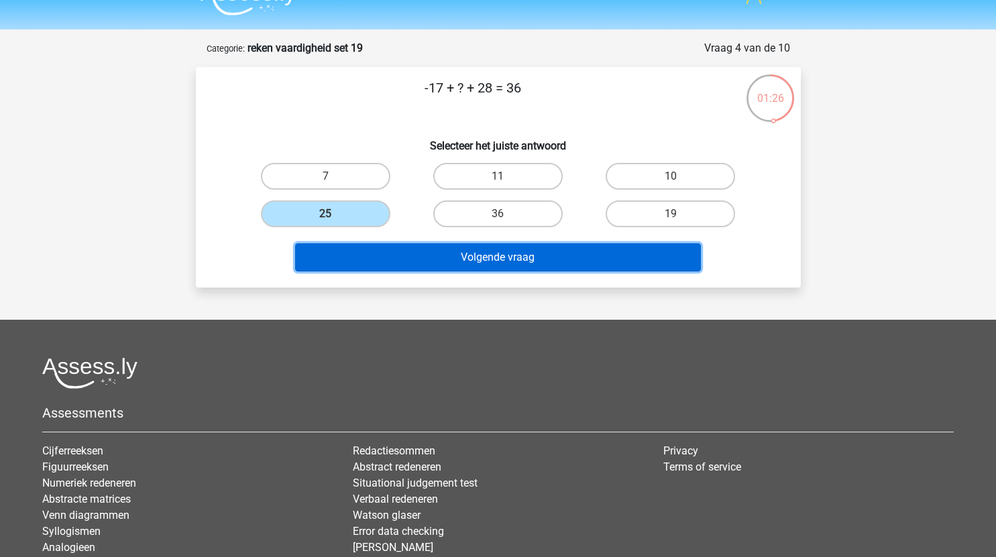
click at [437, 255] on button "Volgende vraag" at bounding box center [498, 257] width 406 height 28
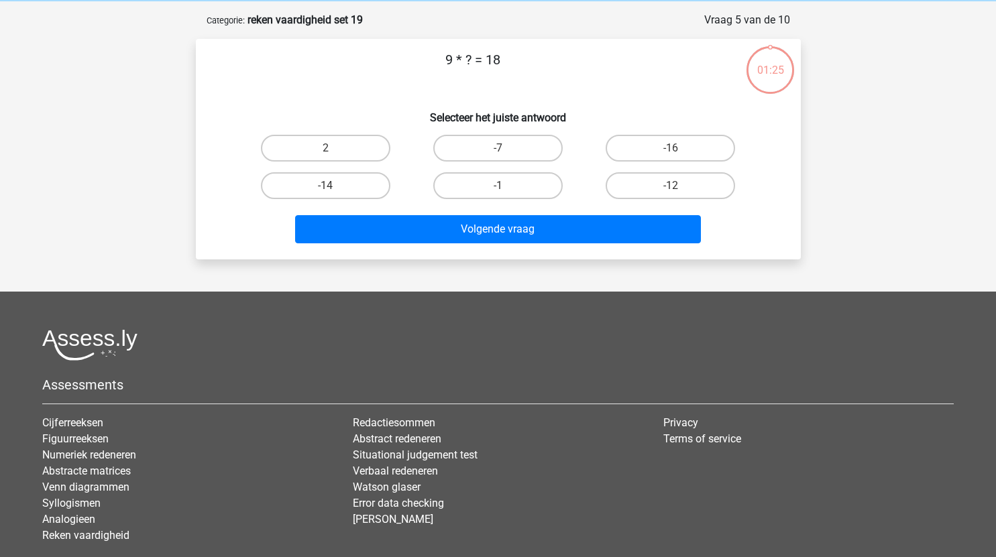
scroll to position [54, 0]
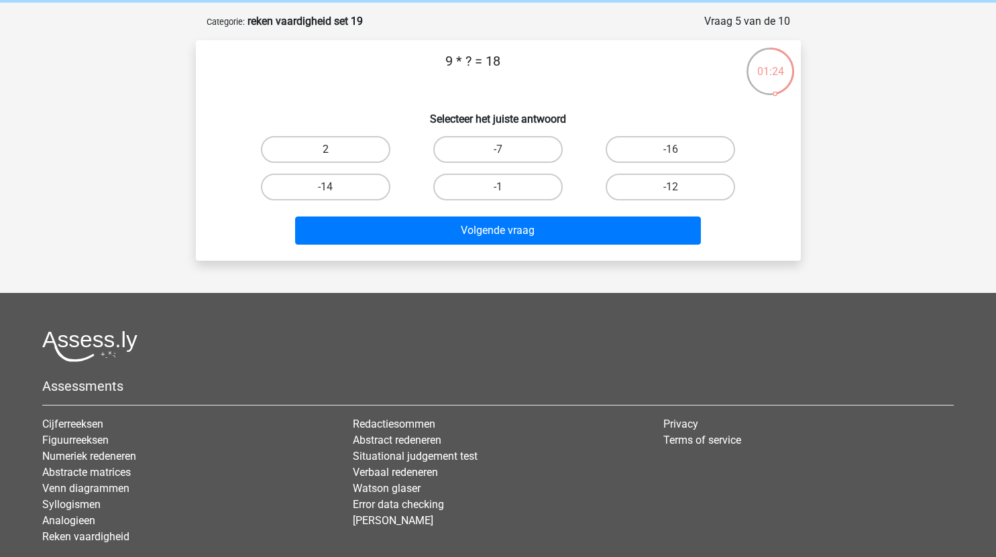
click at [336, 162] on label "2" at bounding box center [325, 149] width 129 height 27
click at [334, 158] on input "2" at bounding box center [329, 154] width 9 height 9
radio input "true"
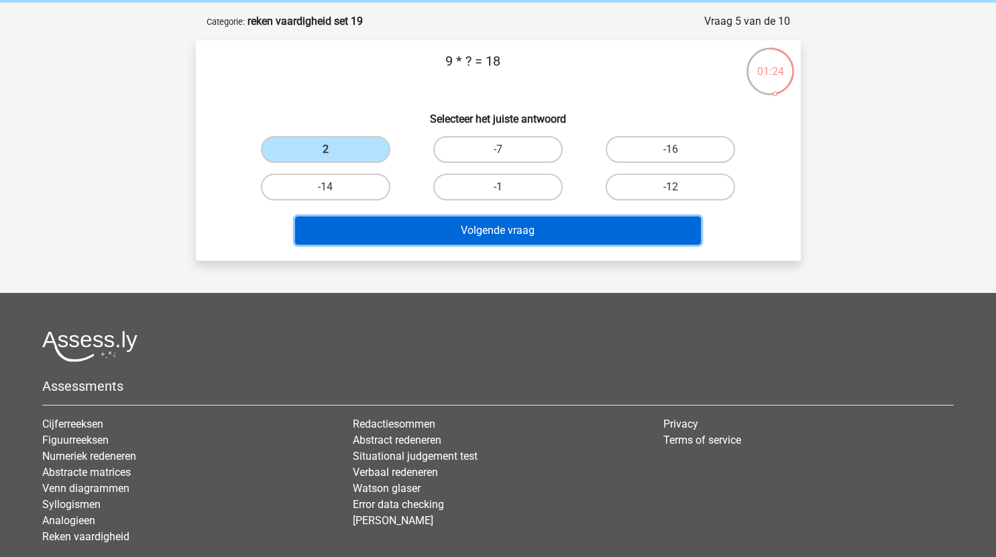
click at [424, 229] on button "Volgende vraag" at bounding box center [498, 231] width 406 height 28
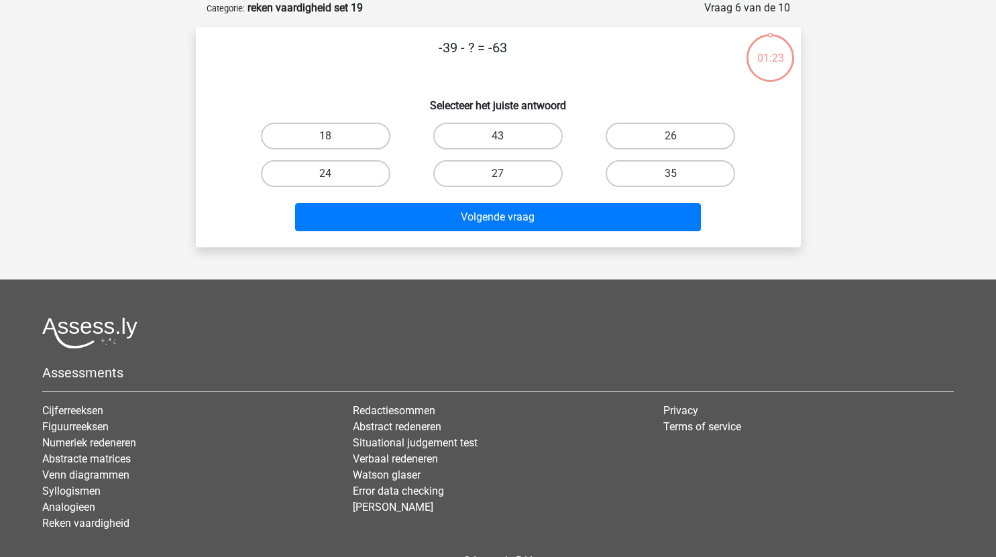
scroll to position [47, 0]
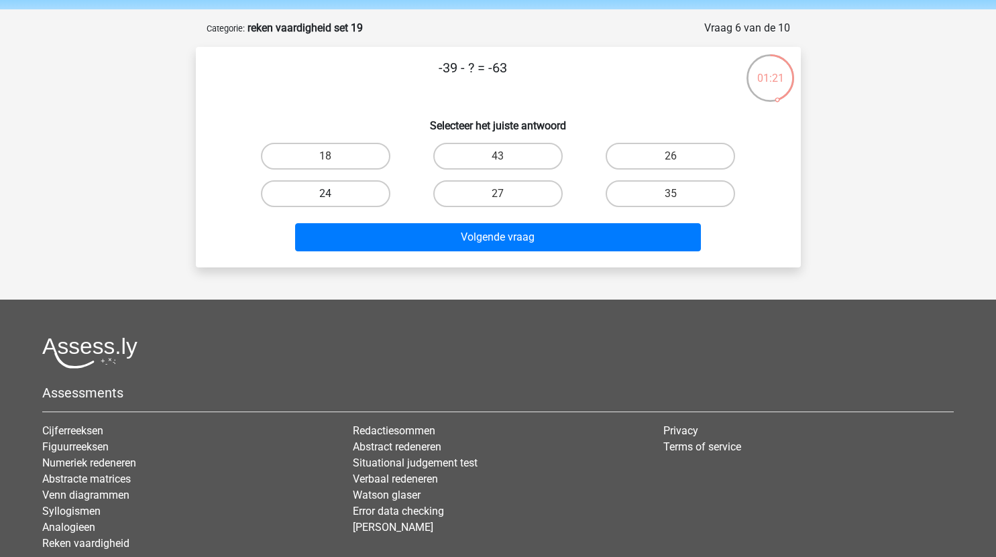
click at [349, 194] on label "24" at bounding box center [325, 193] width 129 height 27
click at [334, 194] on input "24" at bounding box center [329, 198] width 9 height 9
radio input "true"
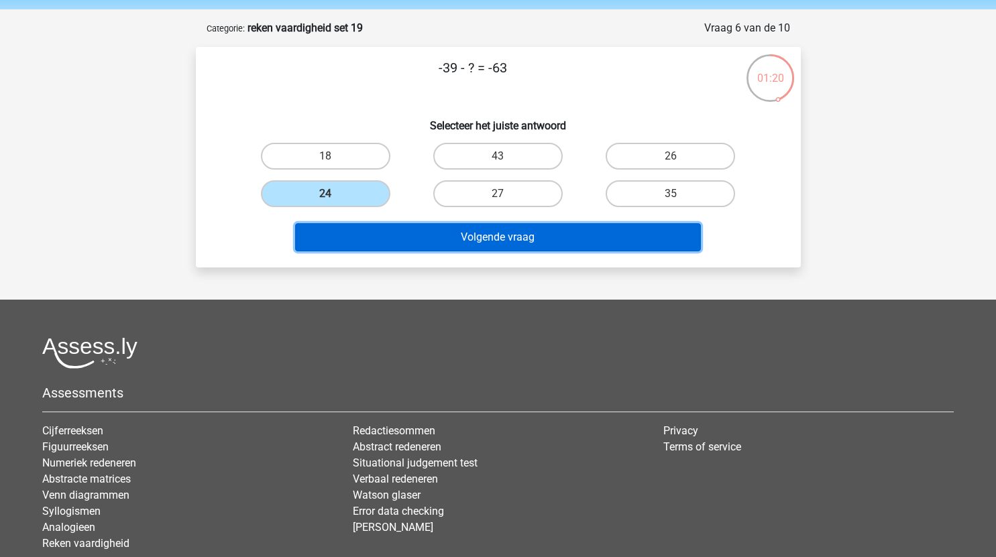
click at [461, 237] on button "Volgende vraag" at bounding box center [498, 237] width 406 height 28
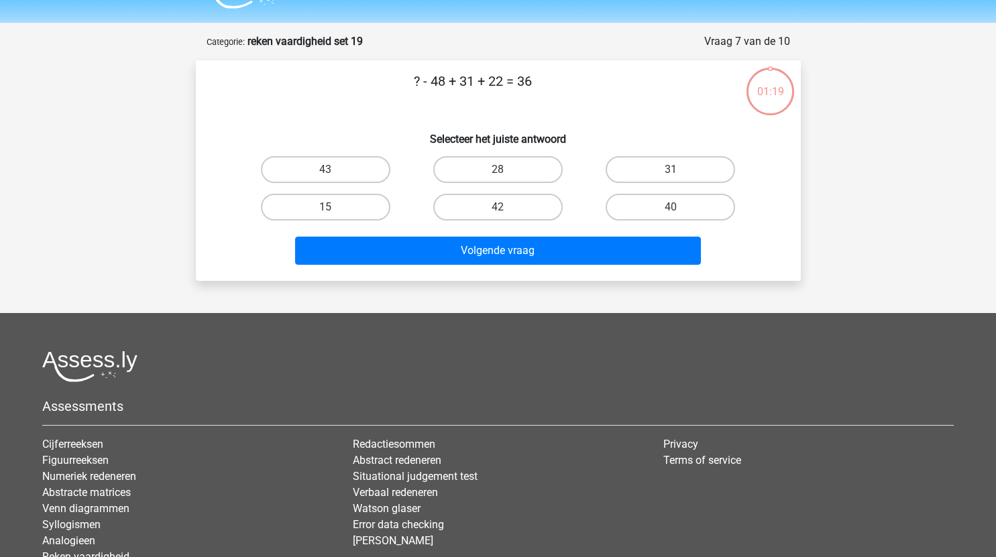
scroll to position [17, 0]
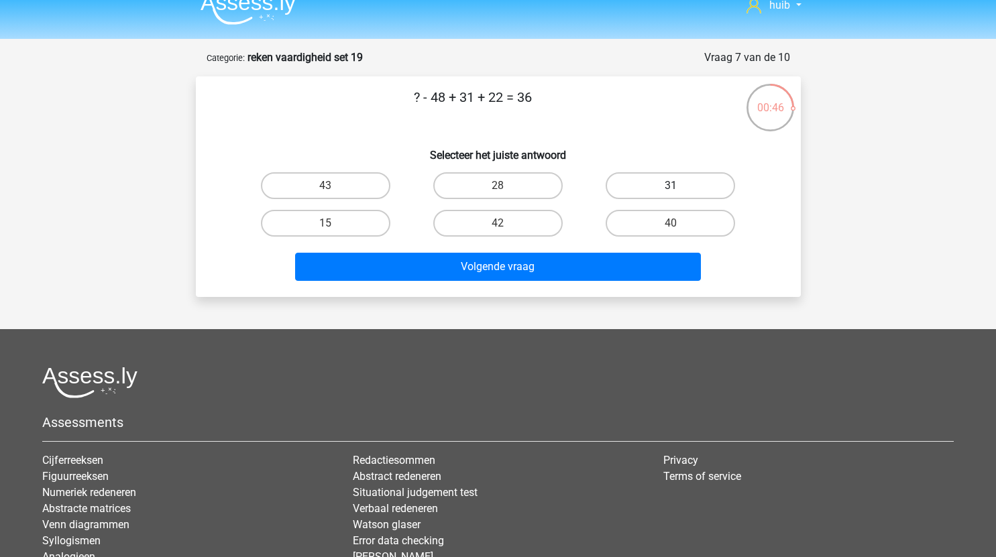
click at [663, 186] on label "31" at bounding box center [669, 185] width 129 height 27
click at [670, 186] on input "31" at bounding box center [674, 190] width 9 height 9
radio input "true"
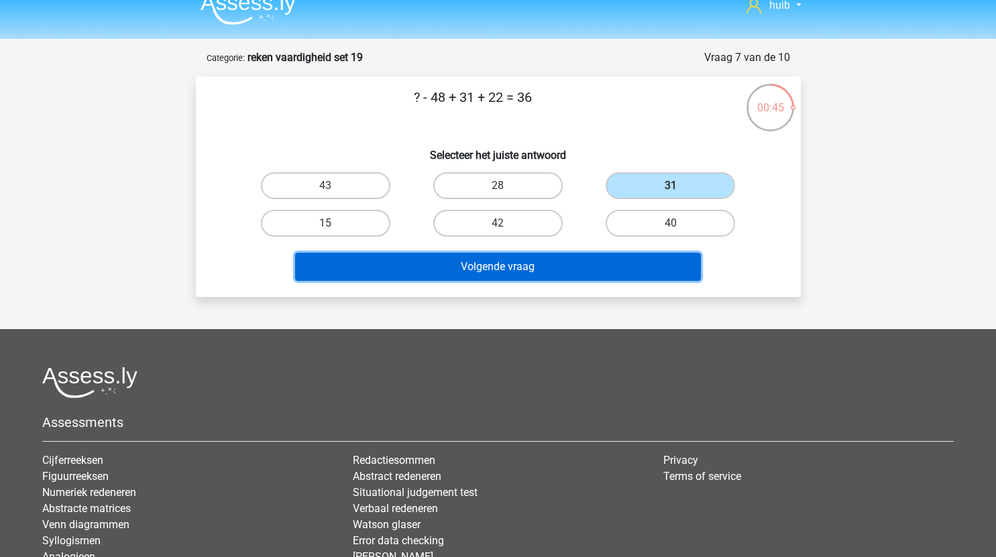
click at [576, 268] on button "Volgende vraag" at bounding box center [498, 267] width 406 height 28
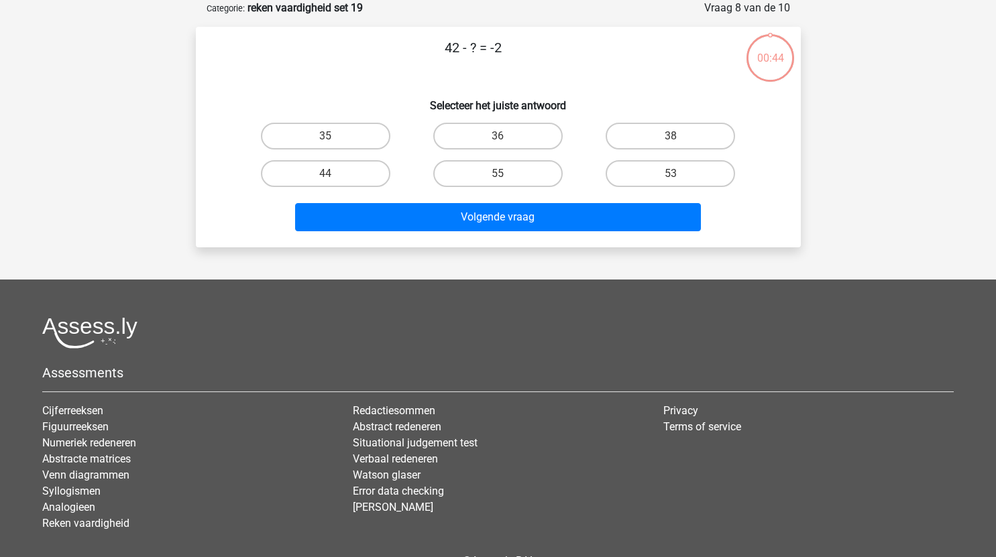
scroll to position [65, 0]
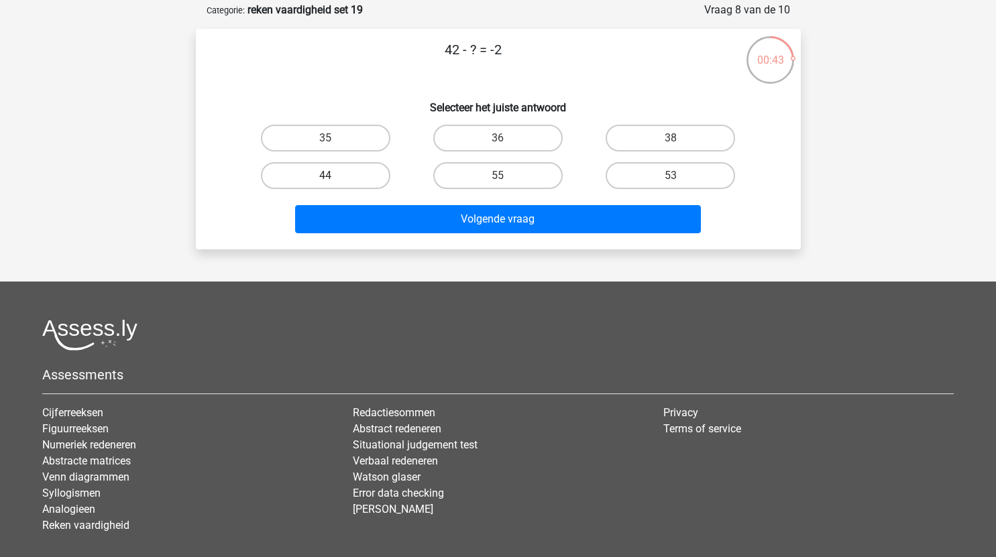
click at [355, 171] on label "44" at bounding box center [325, 175] width 129 height 27
click at [334, 176] on input "44" at bounding box center [329, 180] width 9 height 9
radio input "true"
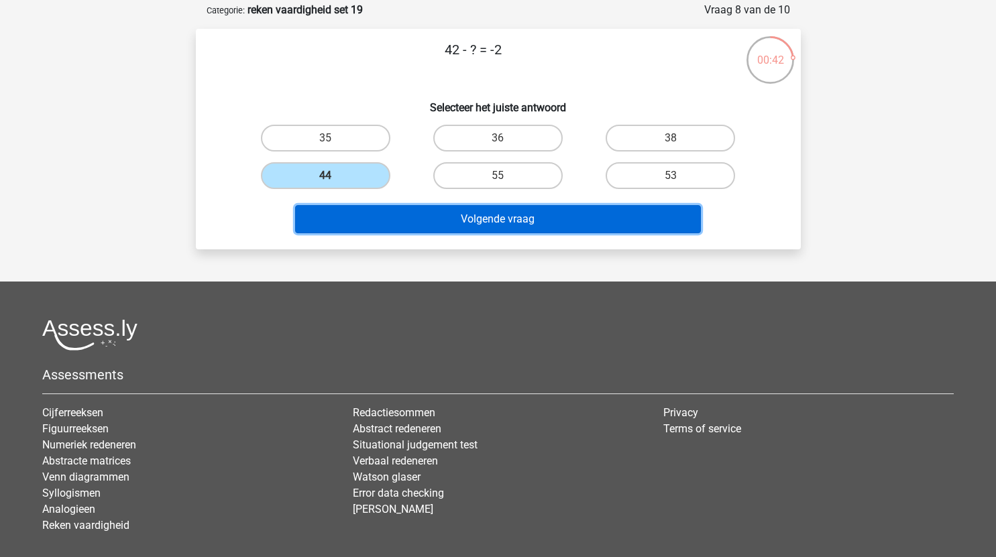
click at [434, 211] on button "Volgende vraag" at bounding box center [498, 219] width 406 height 28
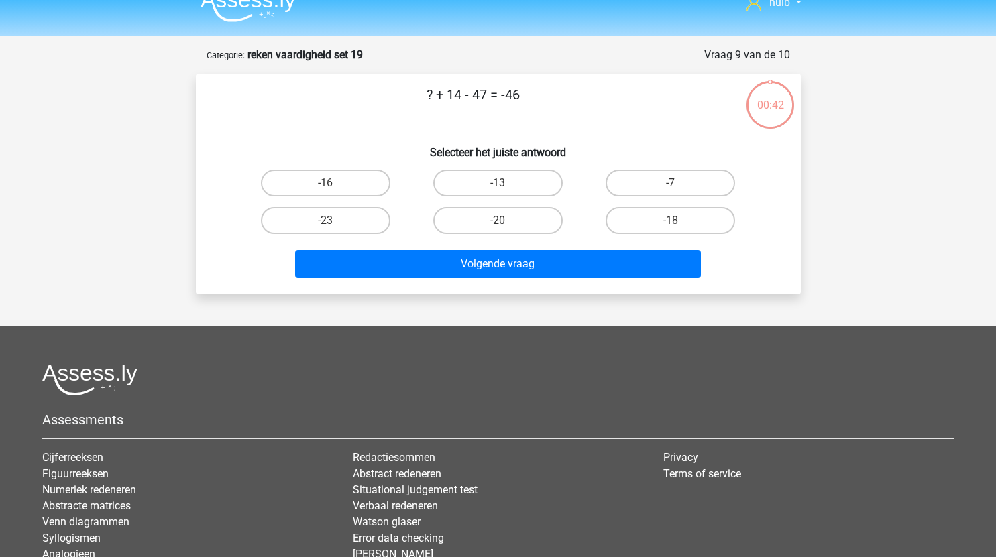
scroll to position [15, 0]
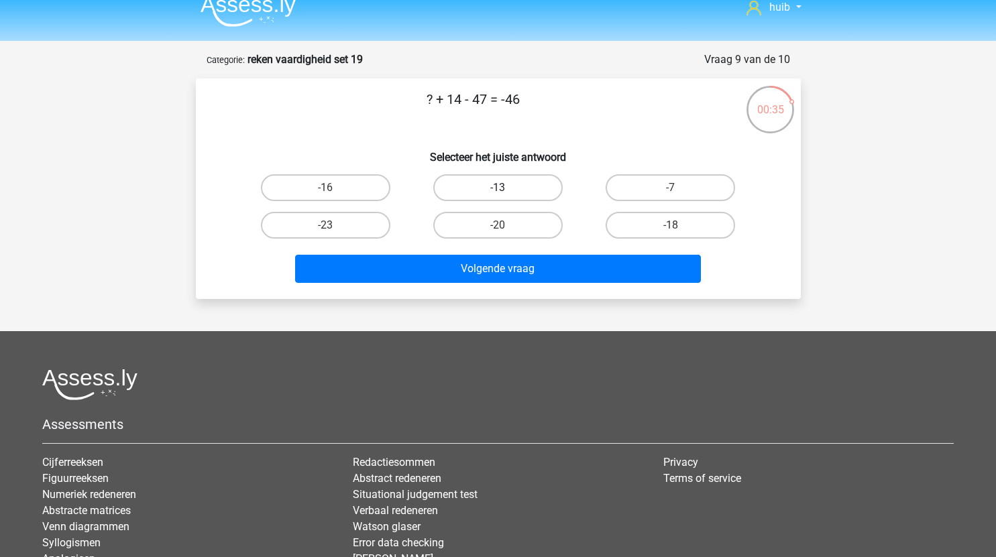
click at [485, 196] on label "-13" at bounding box center [497, 187] width 129 height 27
click at [497, 196] on input "-13" at bounding box center [501, 192] width 9 height 9
radio input "true"
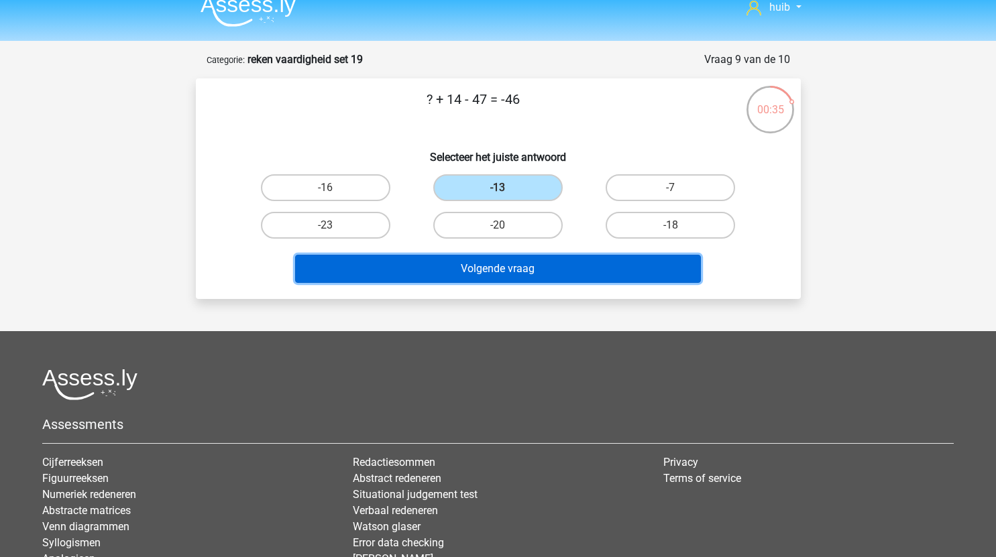
click at [504, 276] on button "Volgende vraag" at bounding box center [498, 269] width 406 height 28
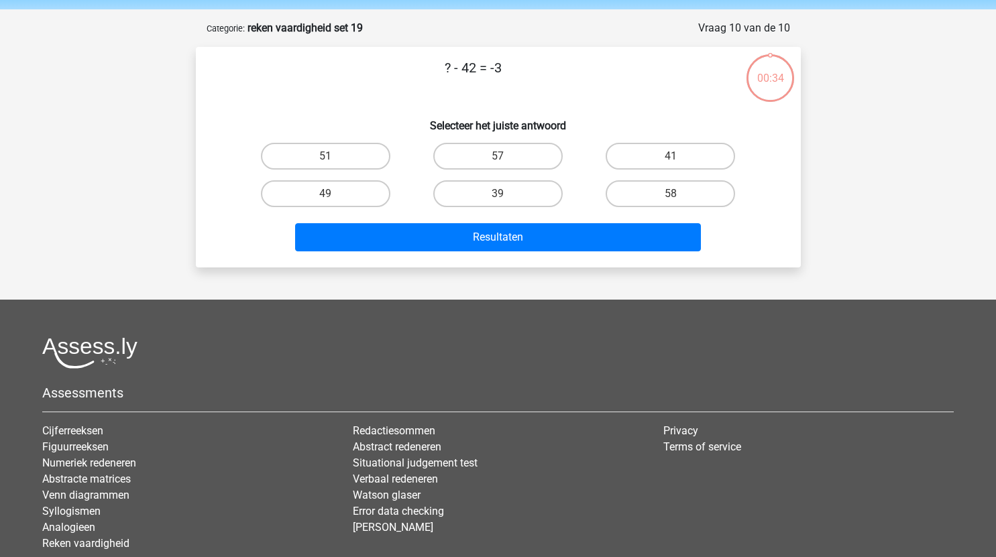
scroll to position [46, 0]
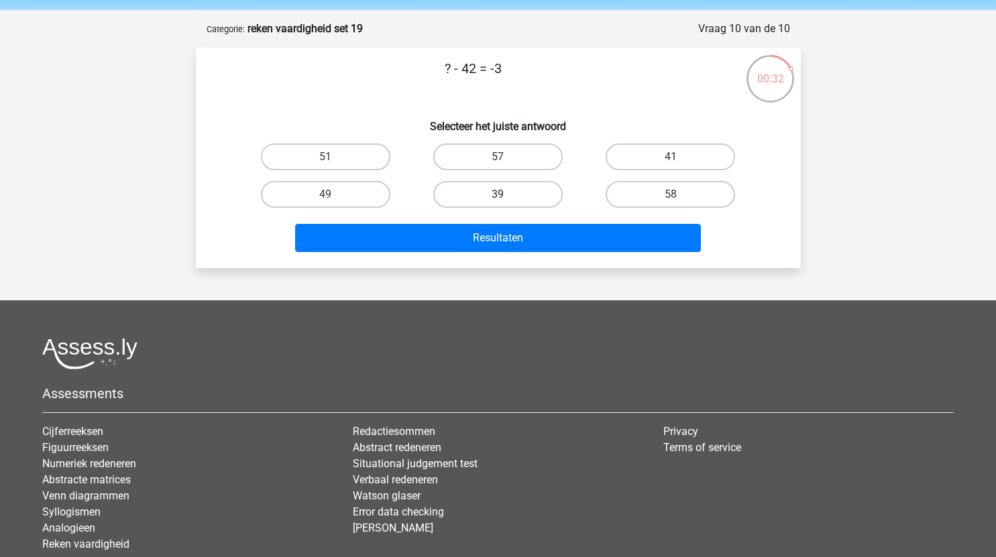
click at [497, 192] on label "39" at bounding box center [497, 194] width 129 height 27
click at [497, 194] on input "39" at bounding box center [501, 198] width 9 height 9
radio input "true"
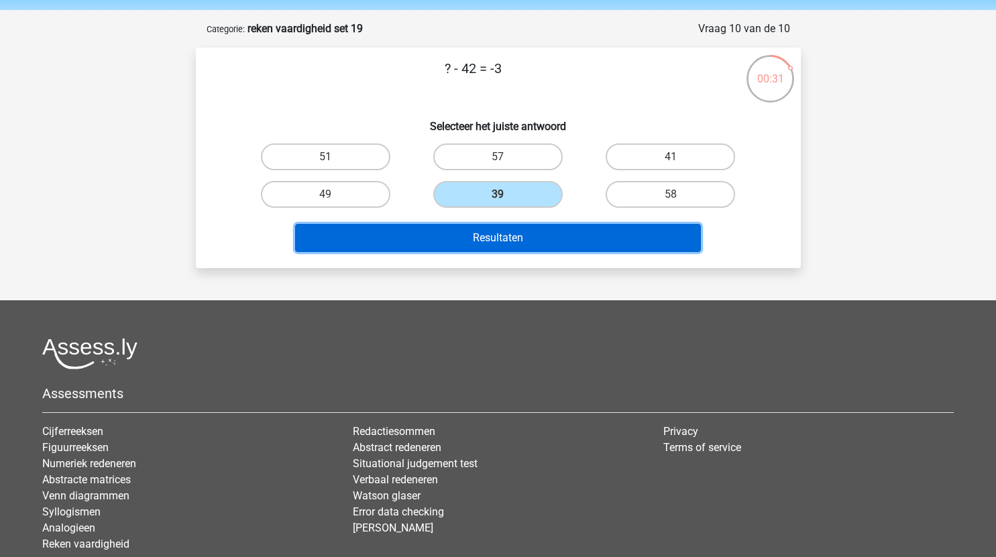
click at [495, 231] on button "Resultaten" at bounding box center [498, 238] width 406 height 28
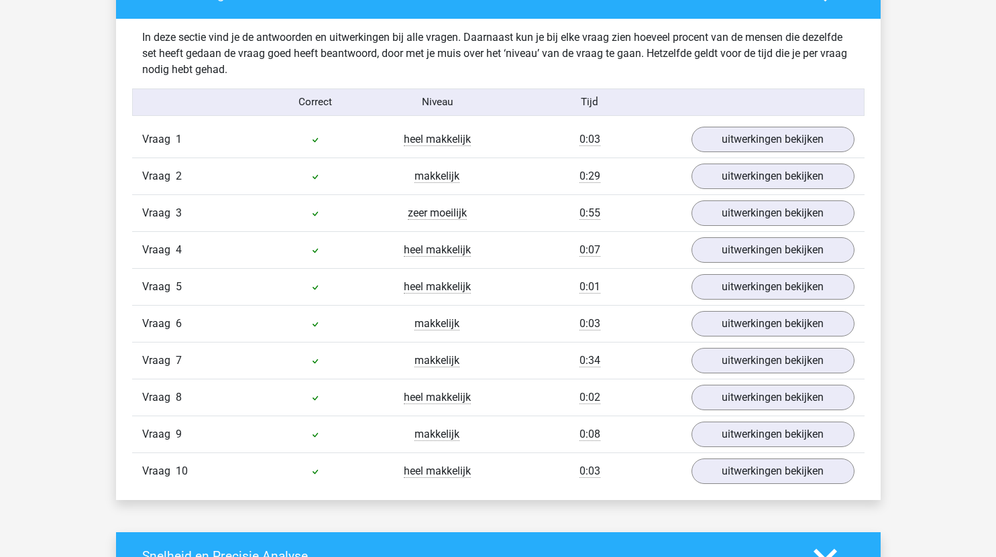
scroll to position [781, 0]
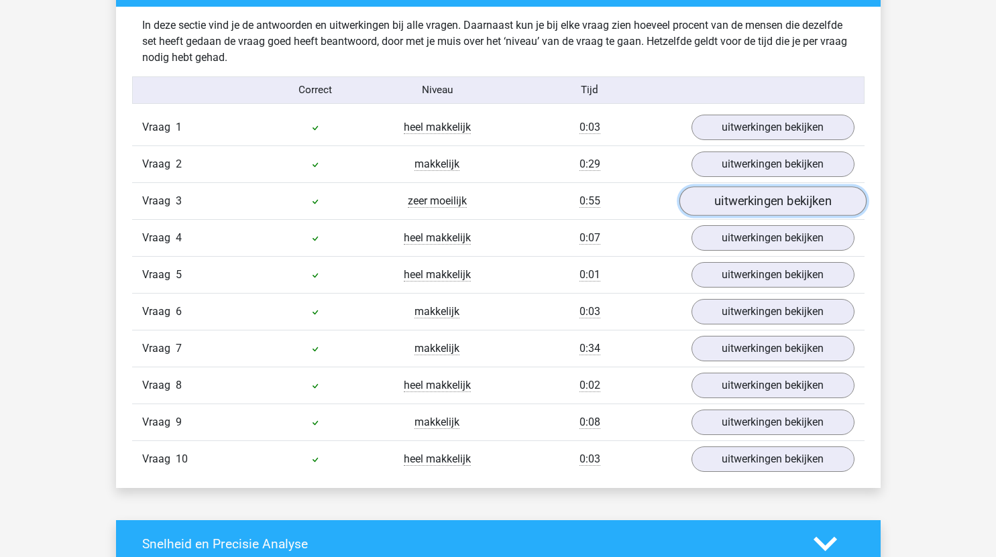
click at [720, 204] on link "uitwerkingen bekijken" at bounding box center [772, 201] width 187 height 30
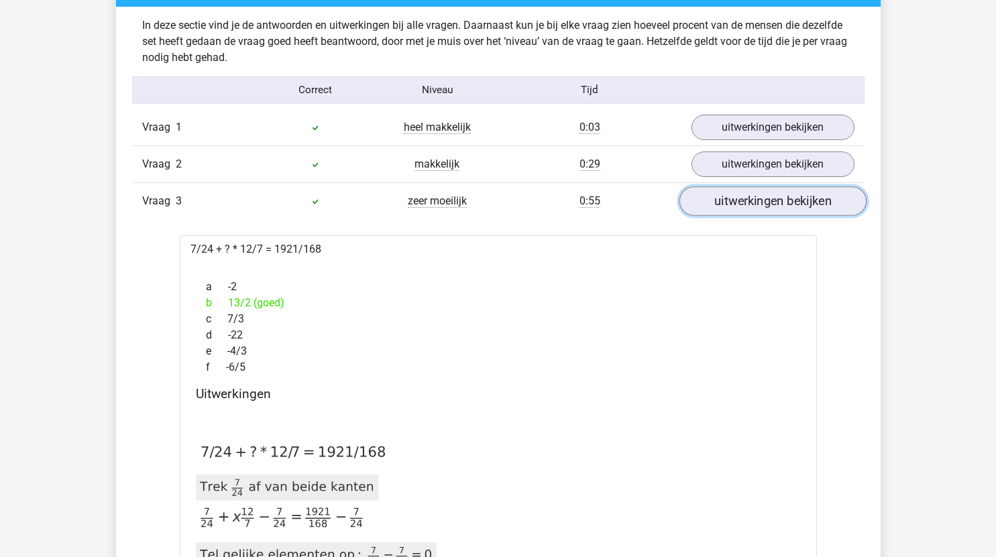
click at [720, 204] on link "uitwerkingen bekijken" at bounding box center [772, 201] width 187 height 30
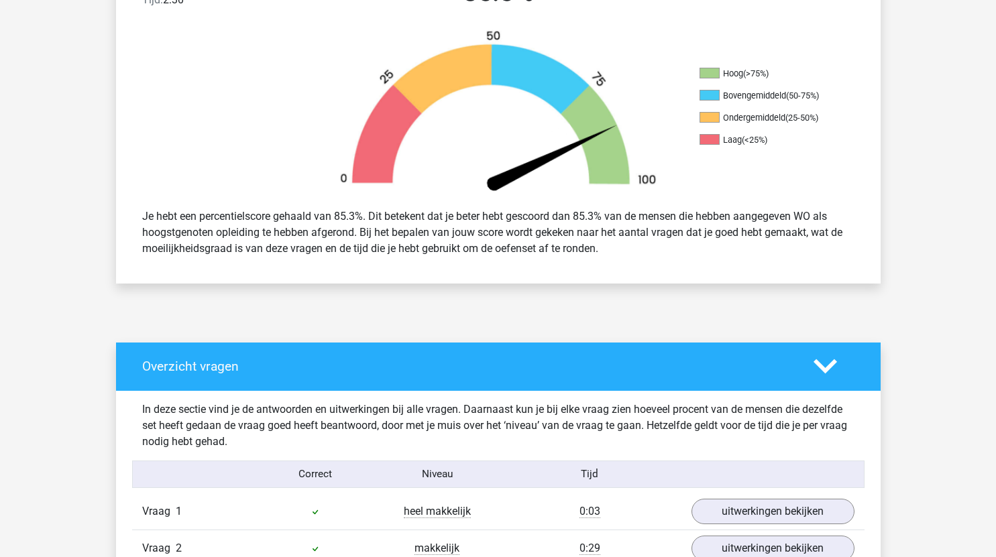
scroll to position [0, 0]
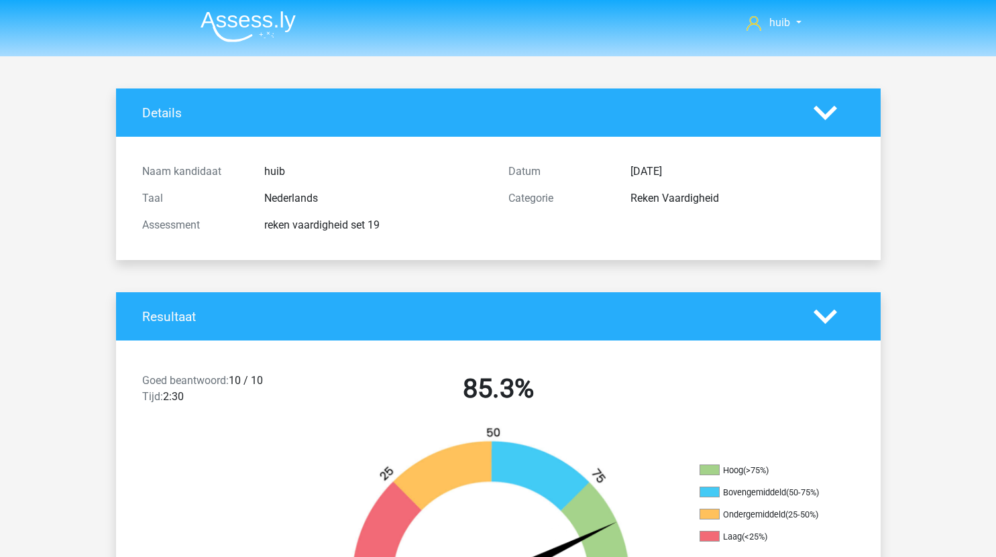
click at [262, 36] on img at bounding box center [247, 27] width 95 height 32
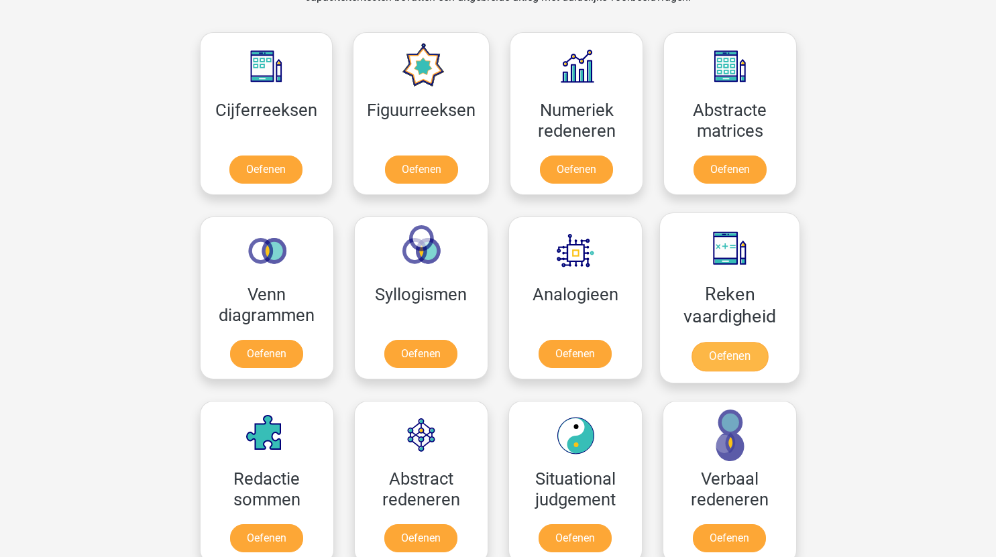
scroll to position [572, 0]
